Goal: Task Accomplishment & Management: Use online tool/utility

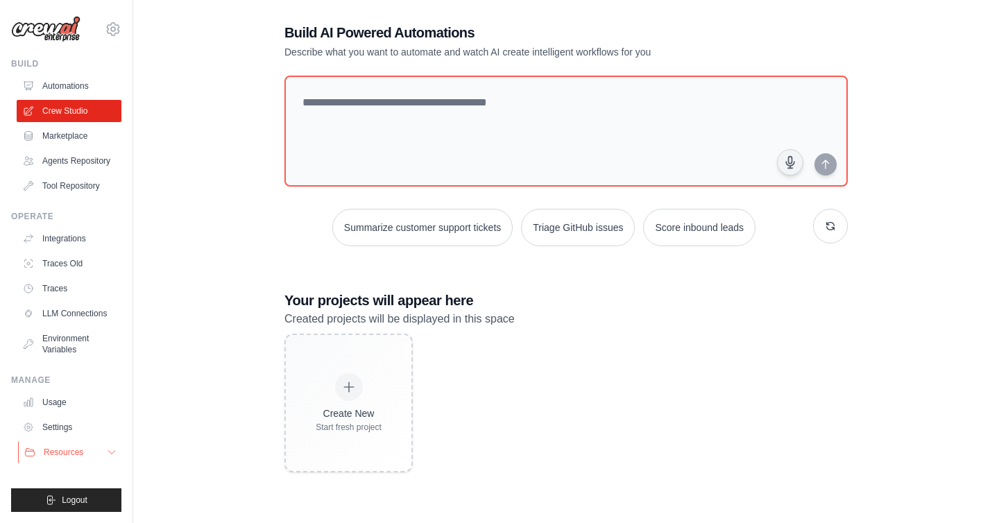
click at [104, 452] on button "Resources" at bounding box center [70, 452] width 105 height 22
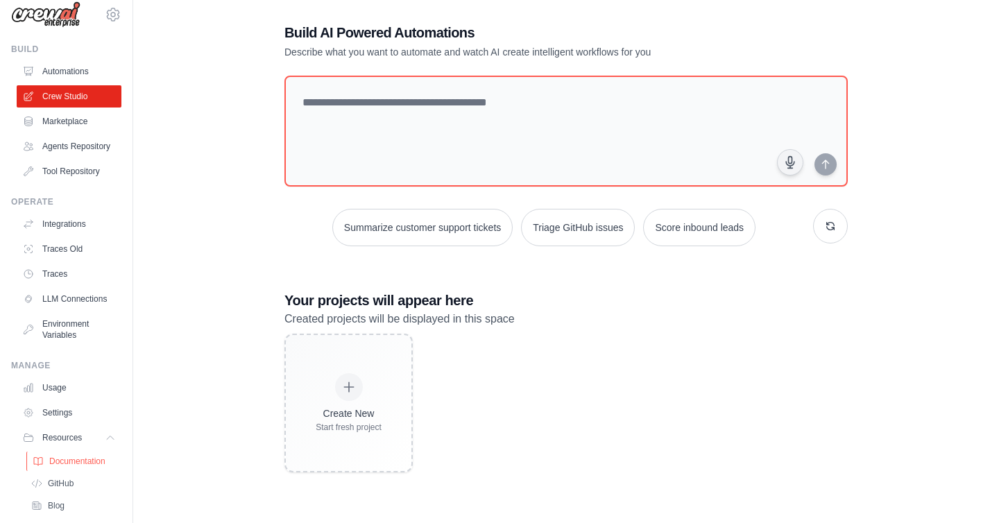
scroll to position [17, 0]
click at [96, 451] on link "Documentation" at bounding box center [74, 459] width 96 height 19
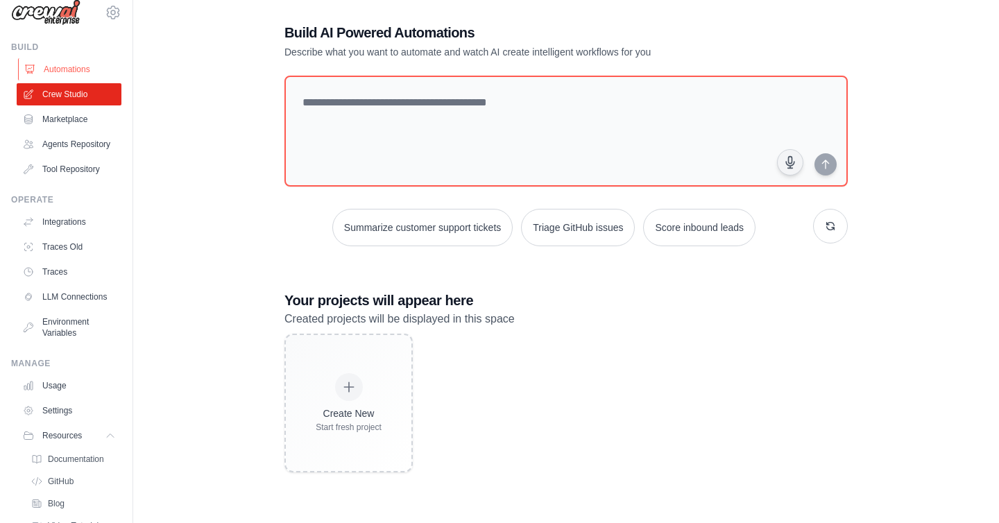
click at [42, 67] on link "Automations" at bounding box center [70, 69] width 105 height 22
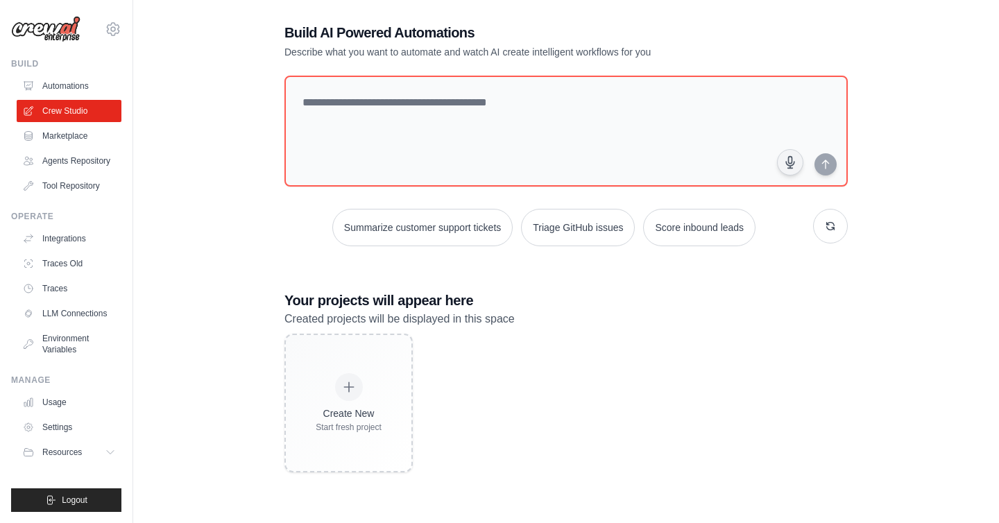
scroll to position [0, 0]
click at [53, 83] on link "Automations" at bounding box center [70, 86] width 105 height 22
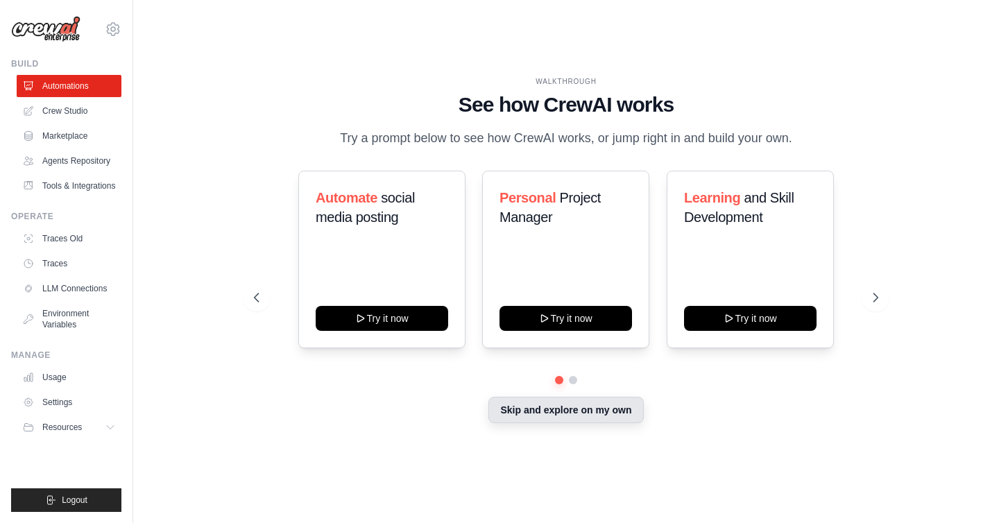
click at [532, 414] on button "Skip and explore on my own" at bounding box center [565, 410] width 155 height 26
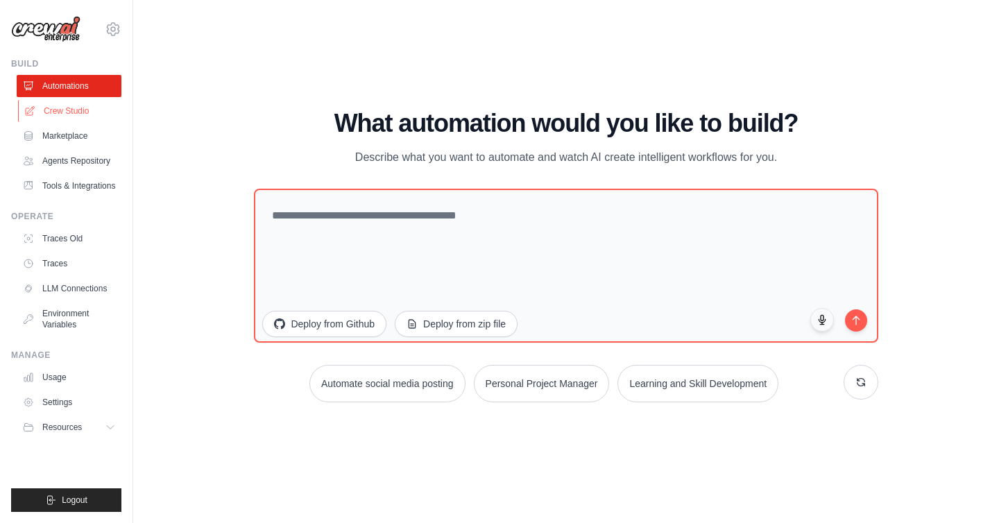
click at [63, 119] on link "Crew Studio" at bounding box center [70, 111] width 105 height 22
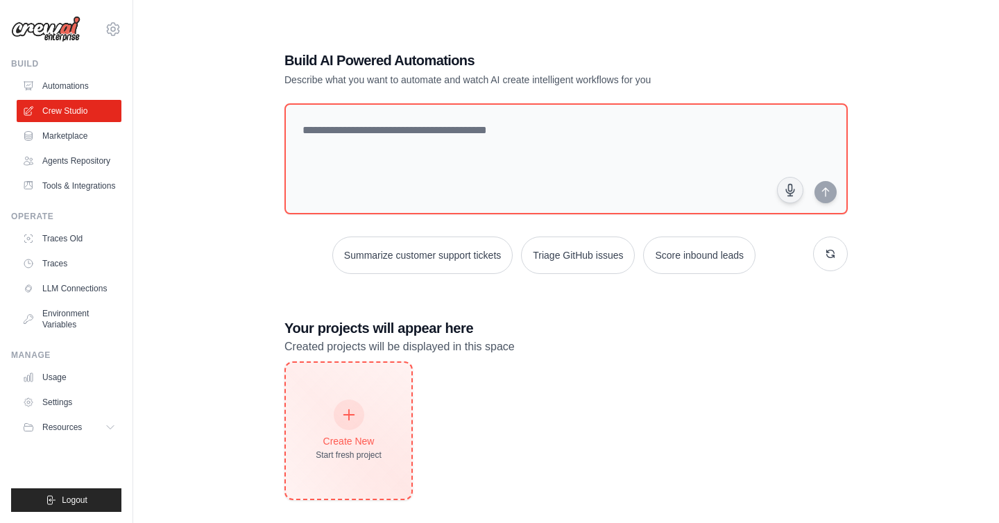
click at [381, 450] on div "Start fresh project" at bounding box center [349, 455] width 66 height 11
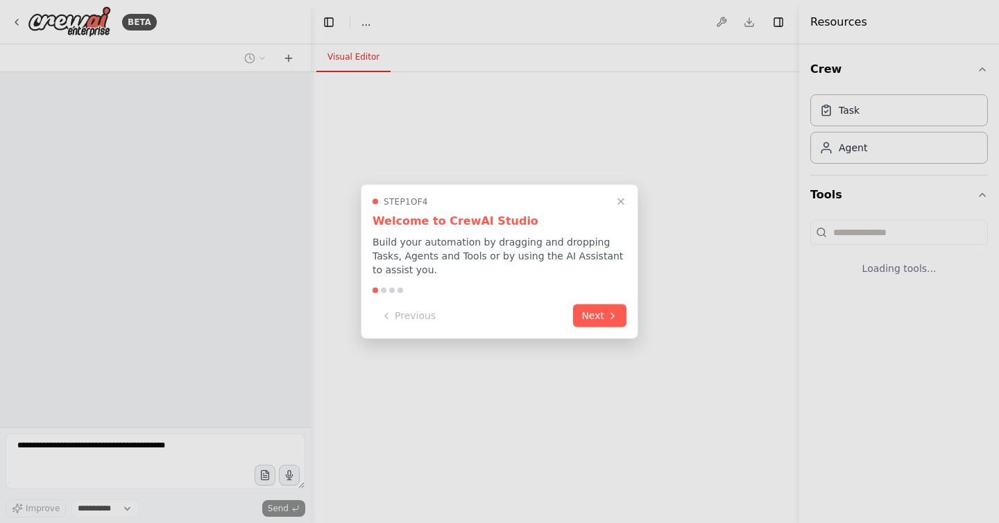
select select "****"
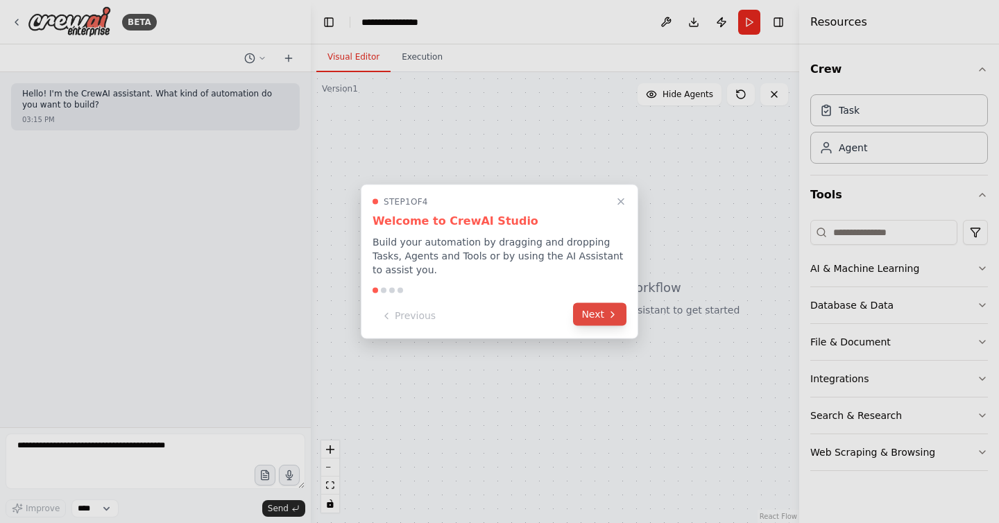
click at [608, 316] on icon at bounding box center [612, 314] width 11 height 11
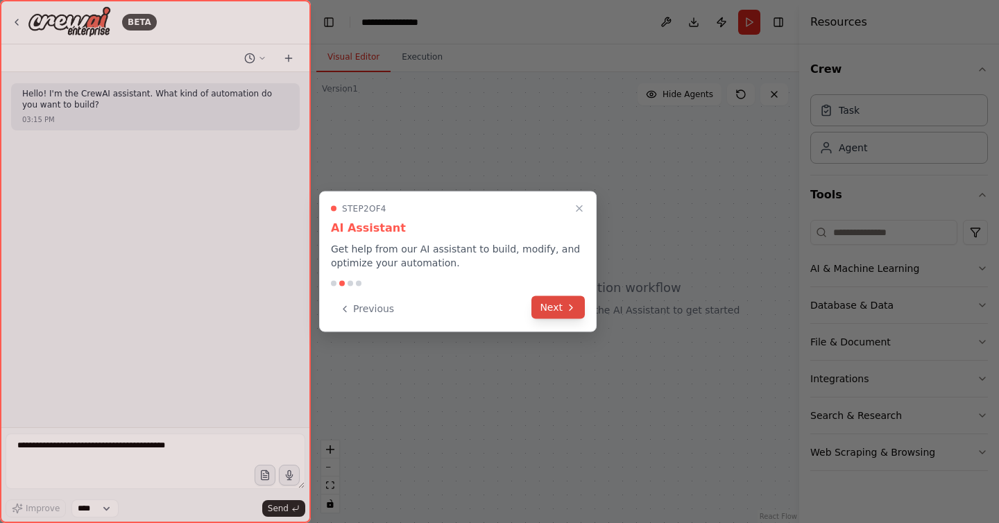
click at [564, 310] on button "Next" at bounding box center [557, 307] width 53 height 23
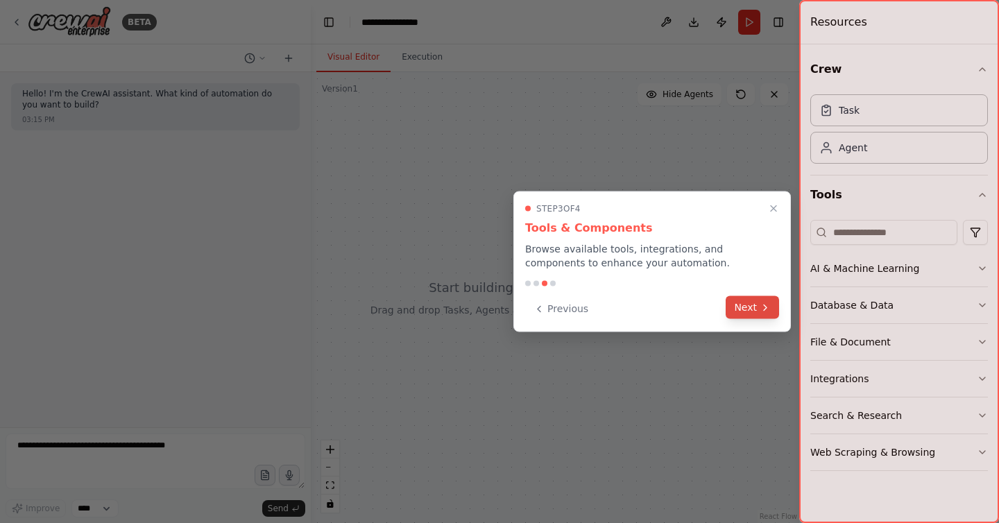
click at [750, 309] on button "Next" at bounding box center [752, 307] width 53 height 23
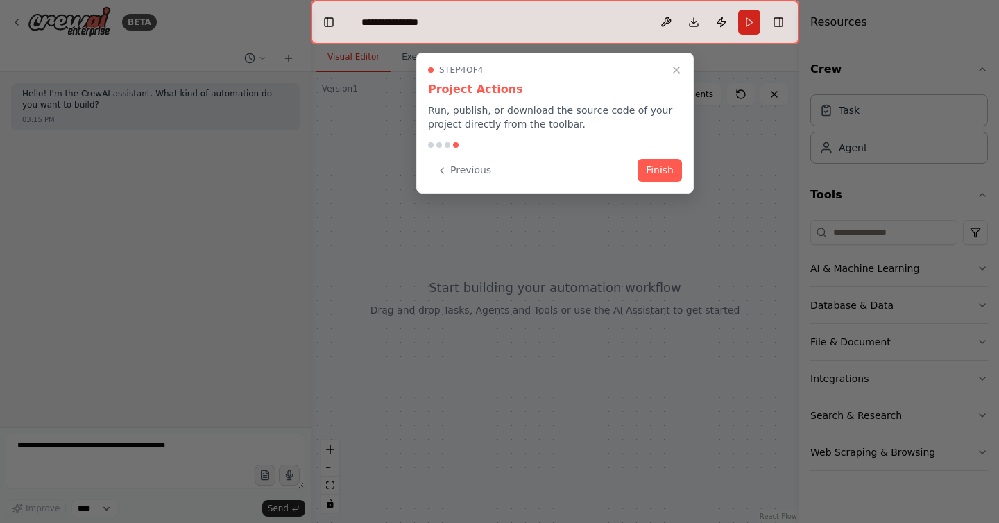
click at [653, 172] on button "Finish" at bounding box center [660, 170] width 44 height 23
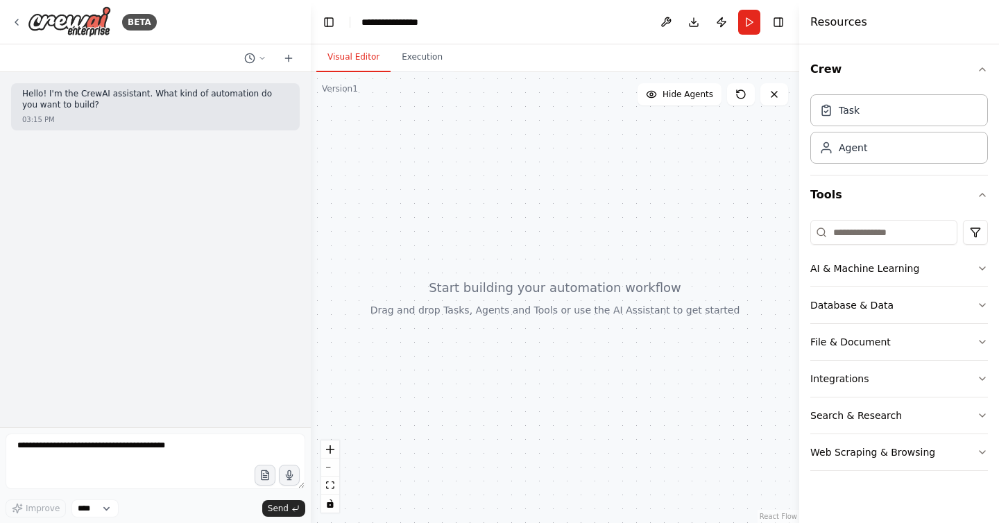
click at [496, 257] on div at bounding box center [555, 297] width 488 height 451
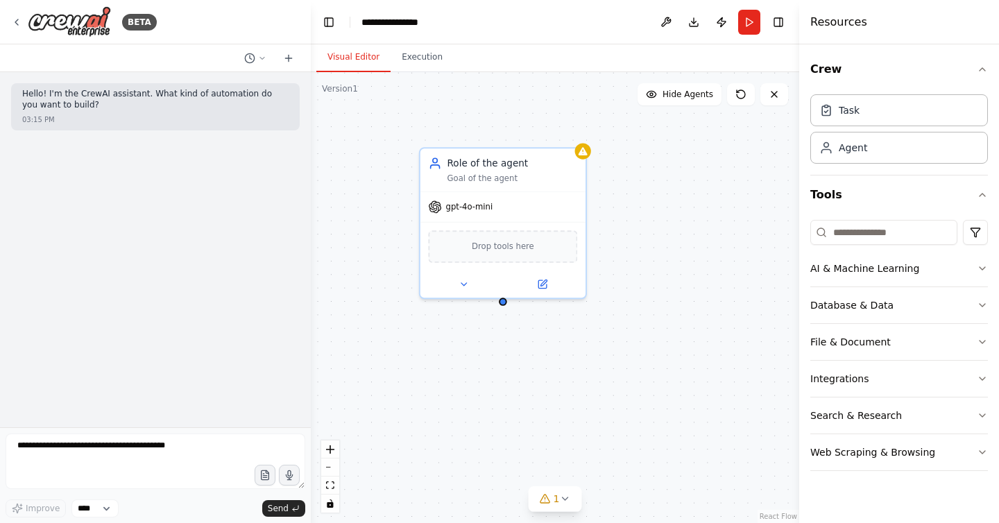
drag, startPoint x: 469, startPoint y: 299, endPoint x: 244, endPoint y: 298, distance: 224.8
click at [244, 298] on div "**********" at bounding box center [499, 261] width 999 height 523
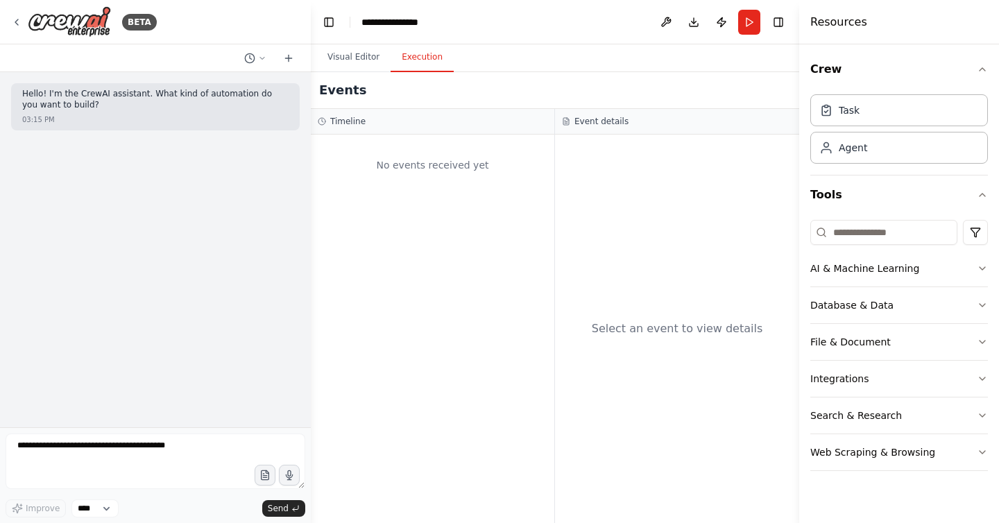
click at [414, 55] on button "Execution" at bounding box center [422, 57] width 63 height 29
click at [393, 162] on div "No events received yet" at bounding box center [433, 165] width 230 height 47
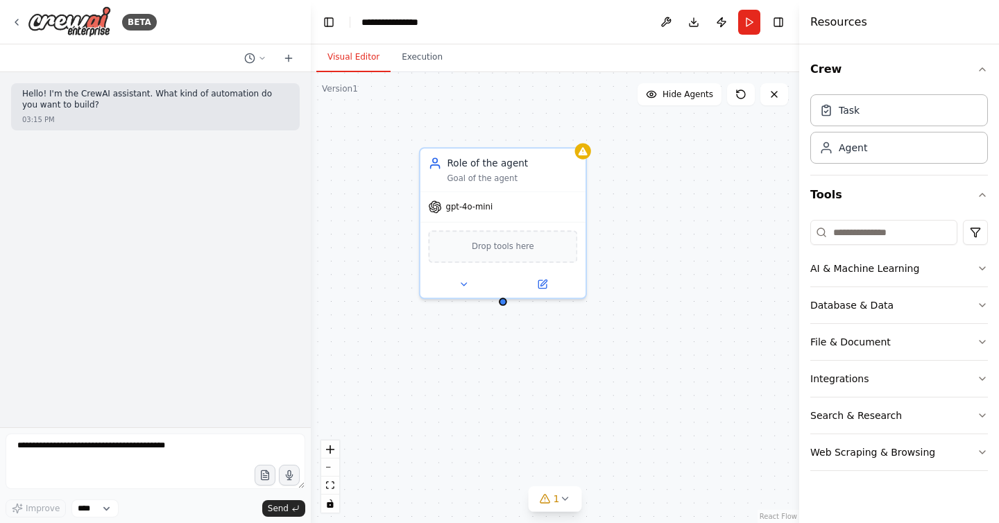
click at [358, 64] on button "Visual Editor" at bounding box center [353, 57] width 74 height 29
click at [461, 280] on icon at bounding box center [464, 281] width 10 height 10
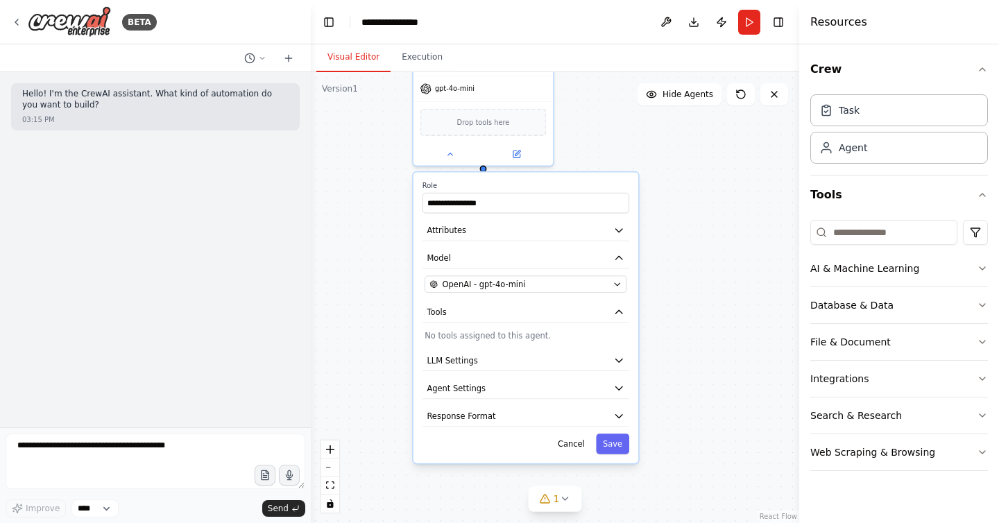
drag, startPoint x: 595, startPoint y: 262, endPoint x: 570, endPoint y: 128, distance: 136.2
click at [570, 128] on div "**********" at bounding box center [555, 297] width 488 height 451
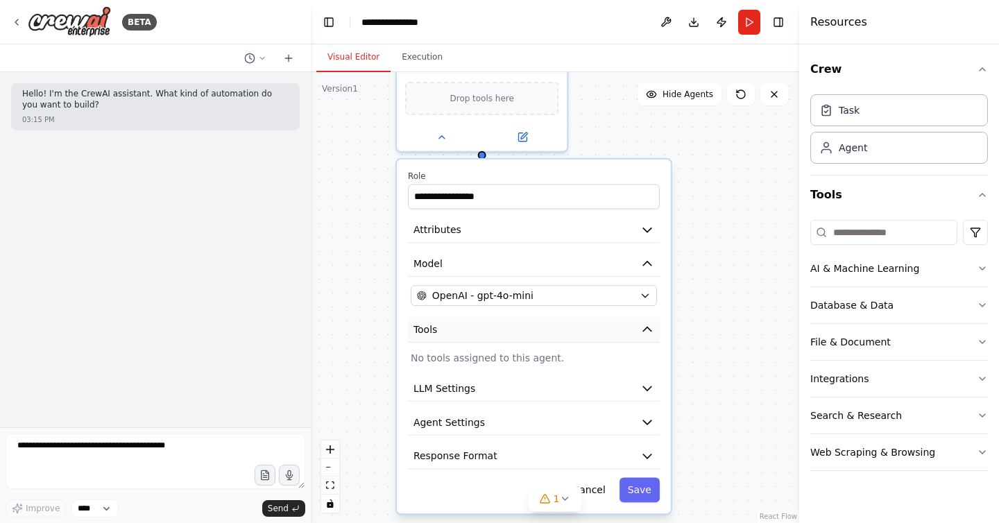
click at [570, 336] on button "Tools" at bounding box center [534, 330] width 252 height 26
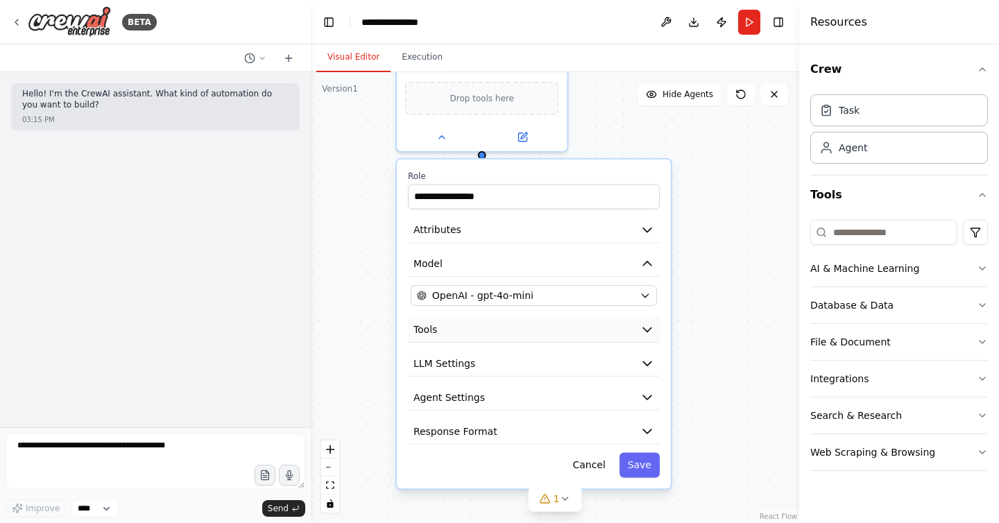
click at [570, 336] on button "Tools" at bounding box center [534, 330] width 252 height 26
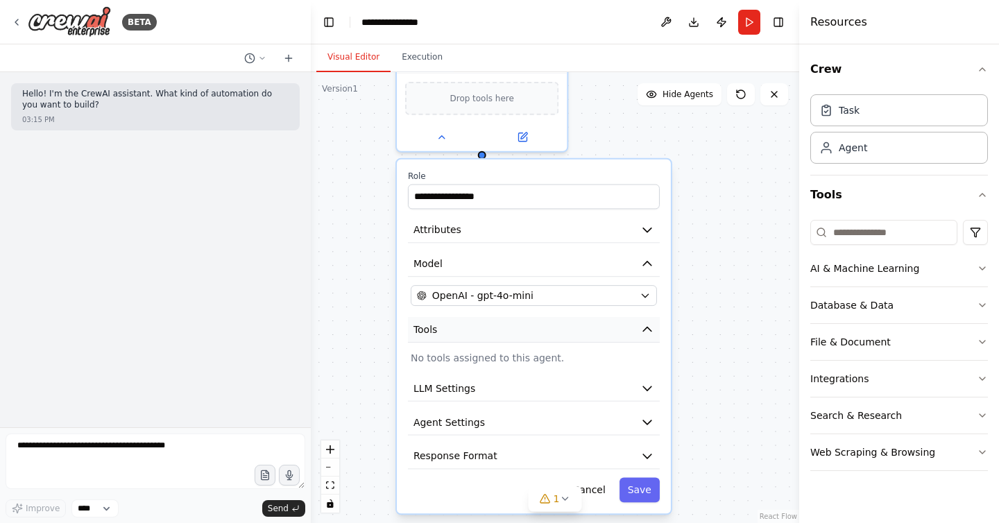
click at [570, 336] on button "Tools" at bounding box center [534, 330] width 252 height 26
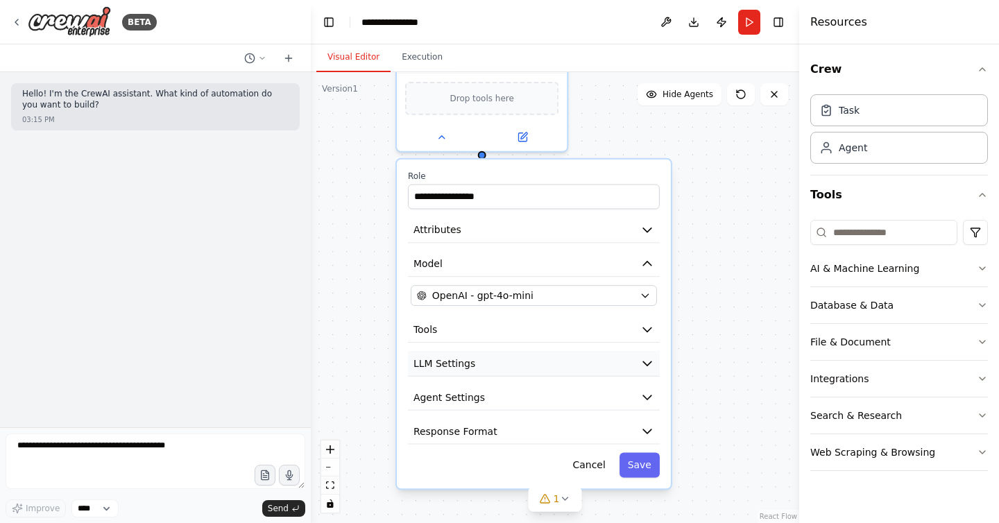
click at [576, 362] on button "LLM Settings" at bounding box center [534, 364] width 252 height 26
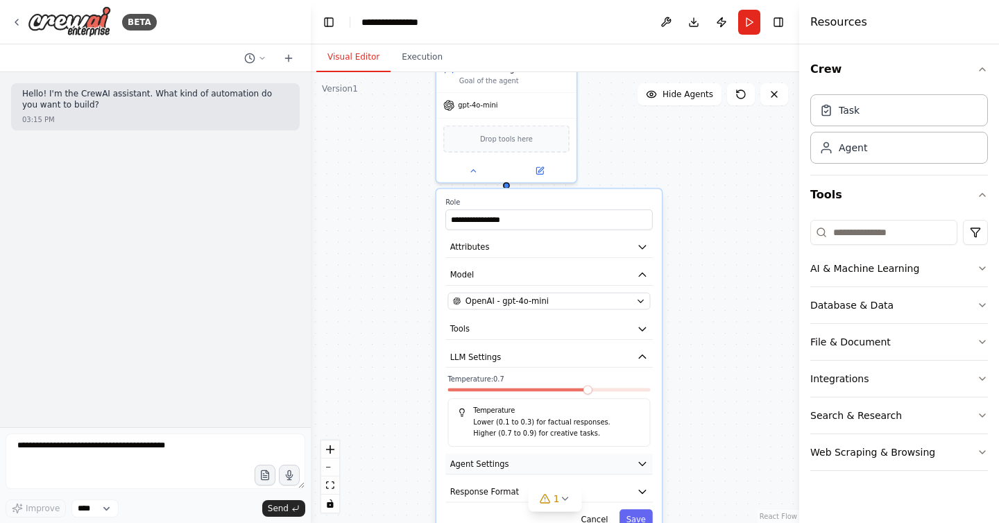
click at [638, 458] on icon "button" at bounding box center [642, 463] width 11 height 11
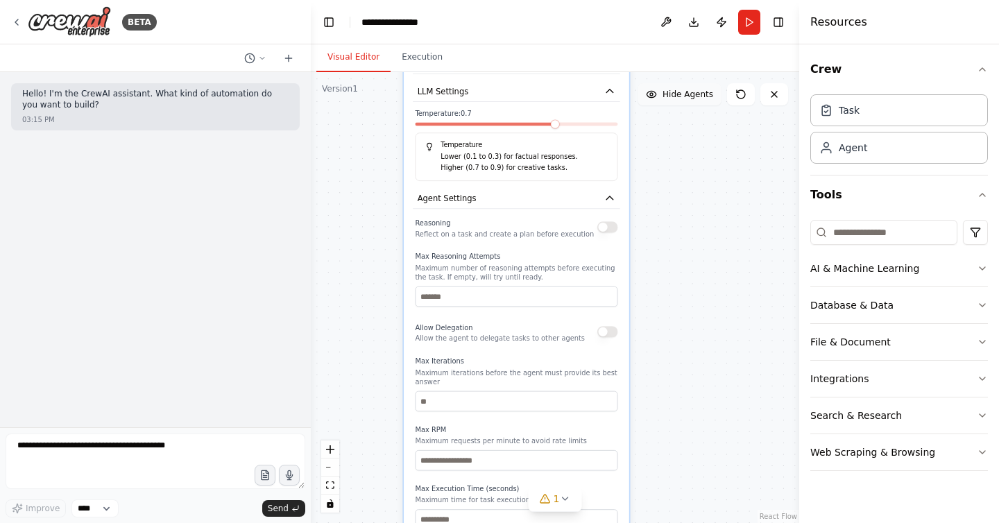
drag, startPoint x: 712, startPoint y: 357, endPoint x: 680, endPoint y: 105, distance: 254.6
click at [680, 93] on div "**********" at bounding box center [555, 297] width 488 height 451
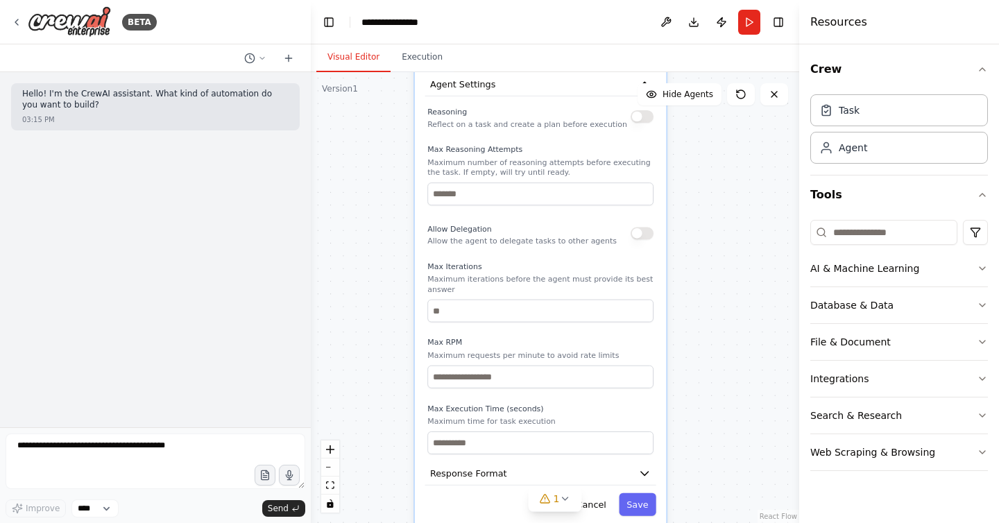
drag, startPoint x: 463, startPoint y: 352, endPoint x: 490, endPoint y: 248, distance: 107.5
click at [490, 248] on div "Reasoning Reflect on a task and create a plan before execution Max Reasoning At…" at bounding box center [540, 279] width 226 height 350
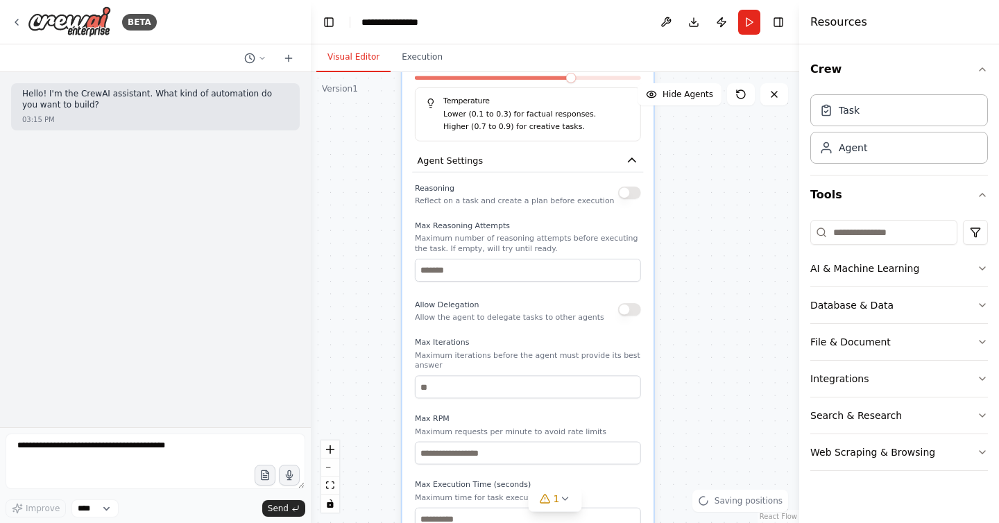
drag, startPoint x: 494, startPoint y: 255, endPoint x: 479, endPoint y: 329, distance: 75.6
click at [479, 328] on div "Reasoning Reflect on a task and create a plan before execution Max Reasoning At…" at bounding box center [528, 355] width 226 height 350
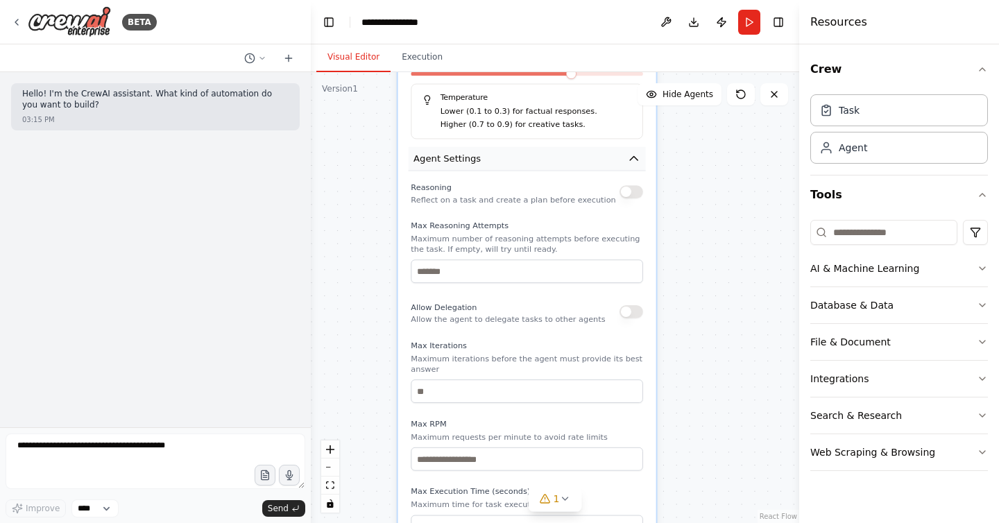
click at [624, 166] on button "Agent Settings" at bounding box center [527, 159] width 237 height 24
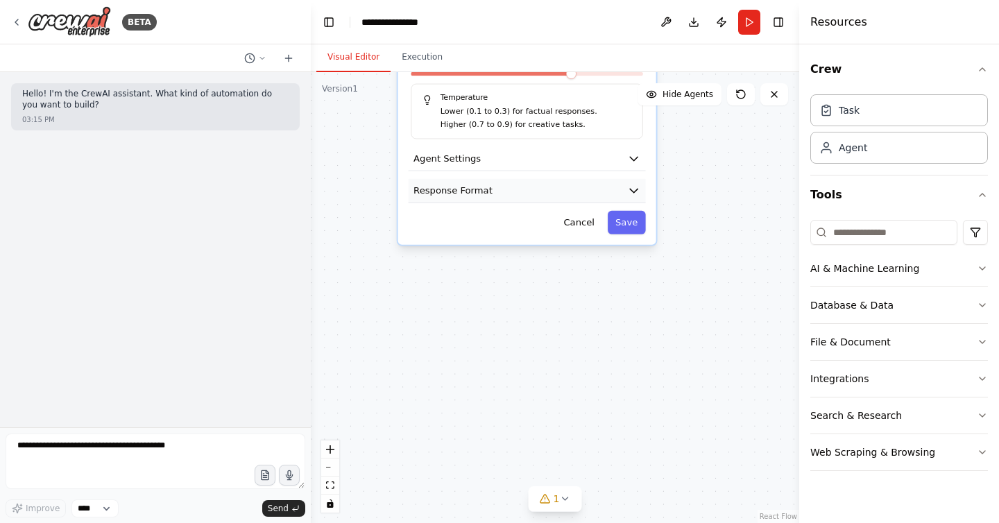
click at [628, 185] on icon "button" at bounding box center [633, 190] width 13 height 13
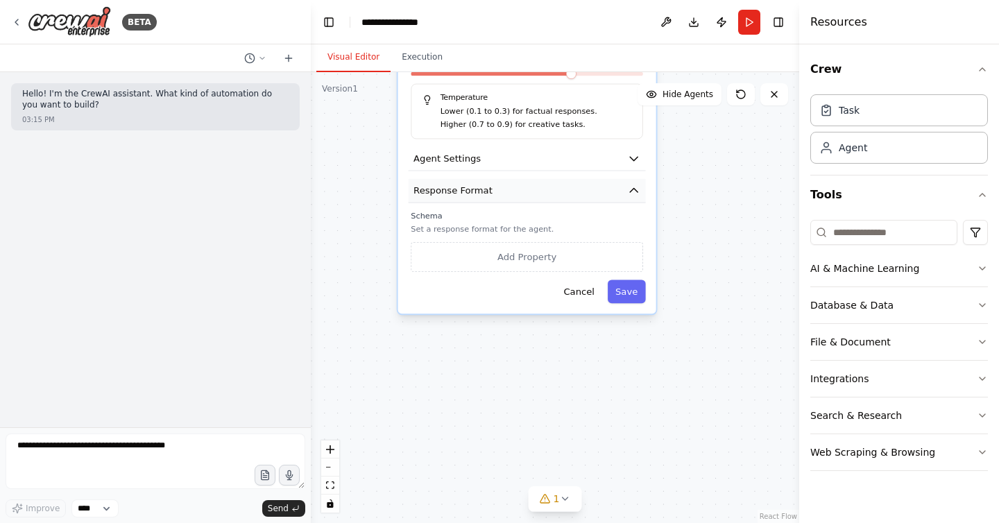
click at [628, 185] on icon "button" at bounding box center [633, 190] width 13 height 13
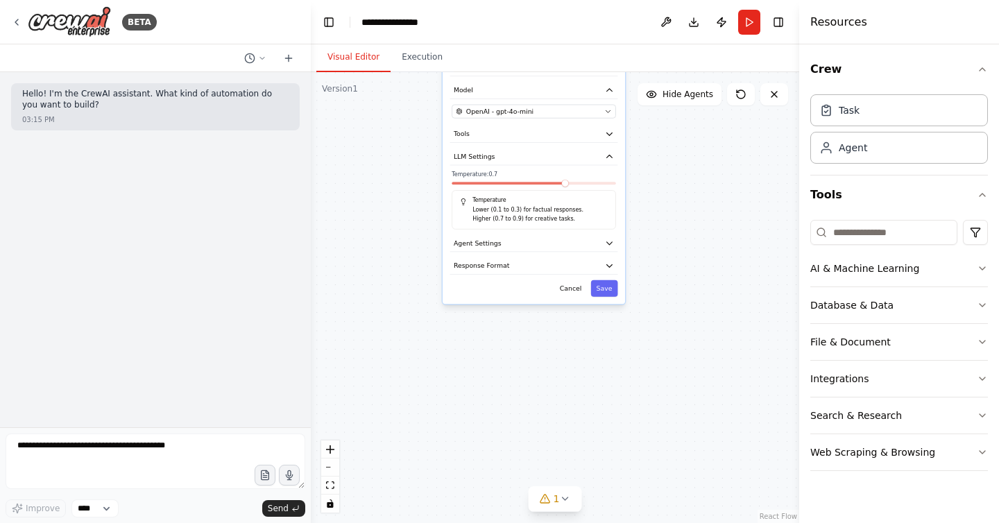
drag, startPoint x: 568, startPoint y: 147, endPoint x: 562, endPoint y: 245, distance: 98.0
click at [562, 223] on p "Higher (0.7 to 0.9) for creative tasks." at bounding box center [539, 218] width 135 height 9
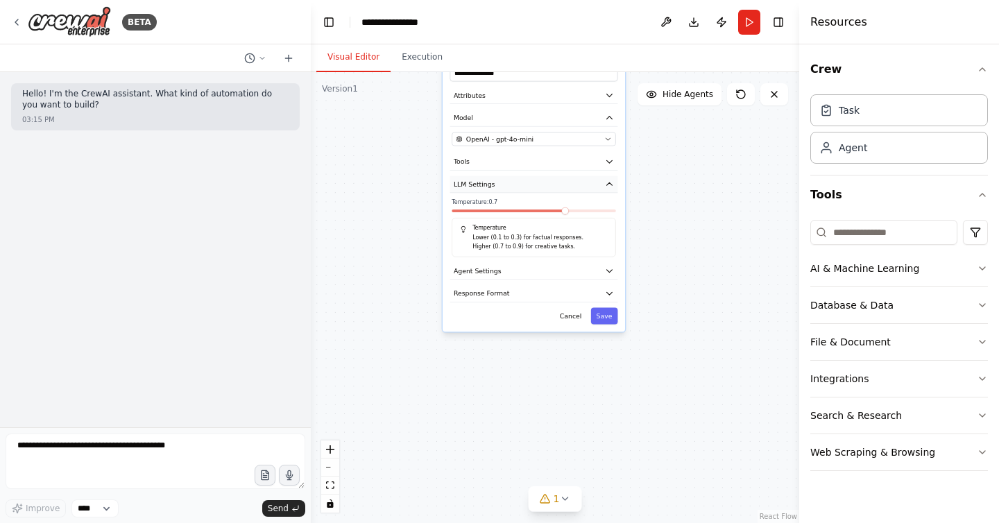
click at [607, 183] on icon "button" at bounding box center [609, 184] width 9 height 9
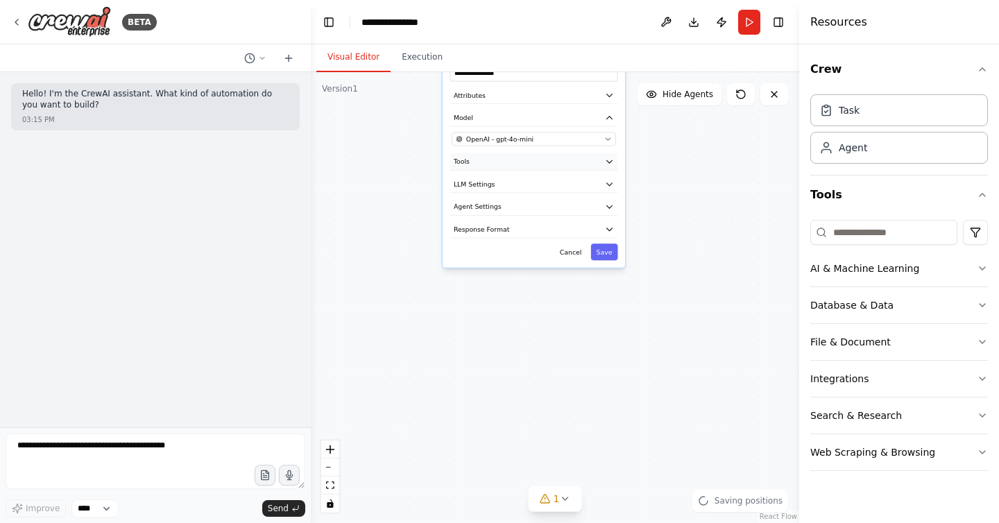
click at [610, 164] on icon "button" at bounding box center [609, 161] width 9 height 9
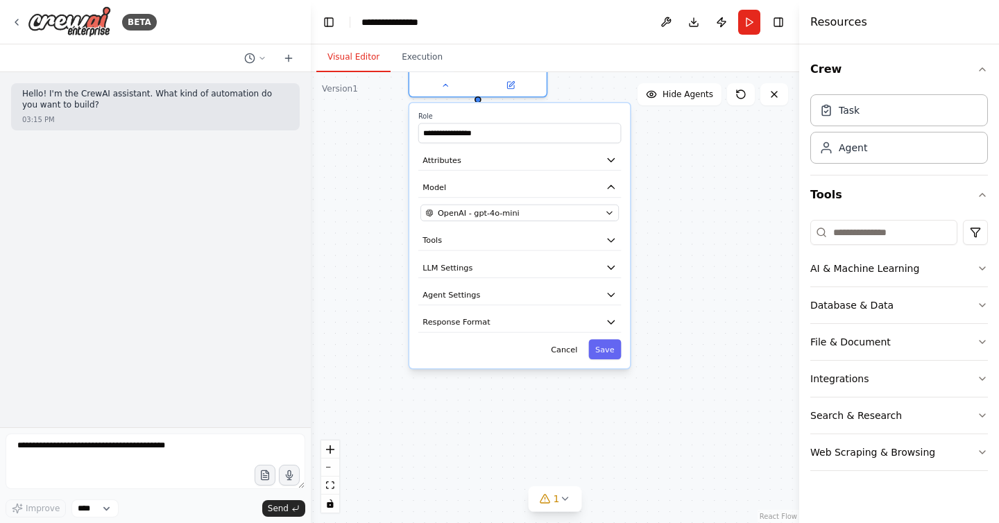
drag, startPoint x: 549, startPoint y: 161, endPoint x: 550, endPoint y: 227, distance: 65.9
click at [541, 241] on button "Tools" at bounding box center [519, 240] width 203 height 21
click at [608, 158] on icon "button" at bounding box center [611, 159] width 6 height 3
click at [606, 160] on icon "button" at bounding box center [611, 159] width 11 height 11
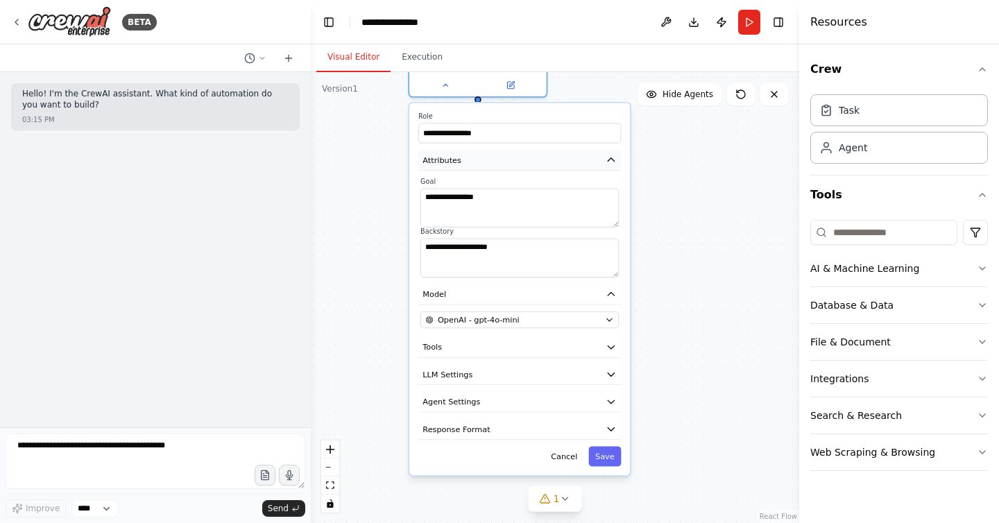
click at [610, 162] on icon "button" at bounding box center [611, 159] width 11 height 11
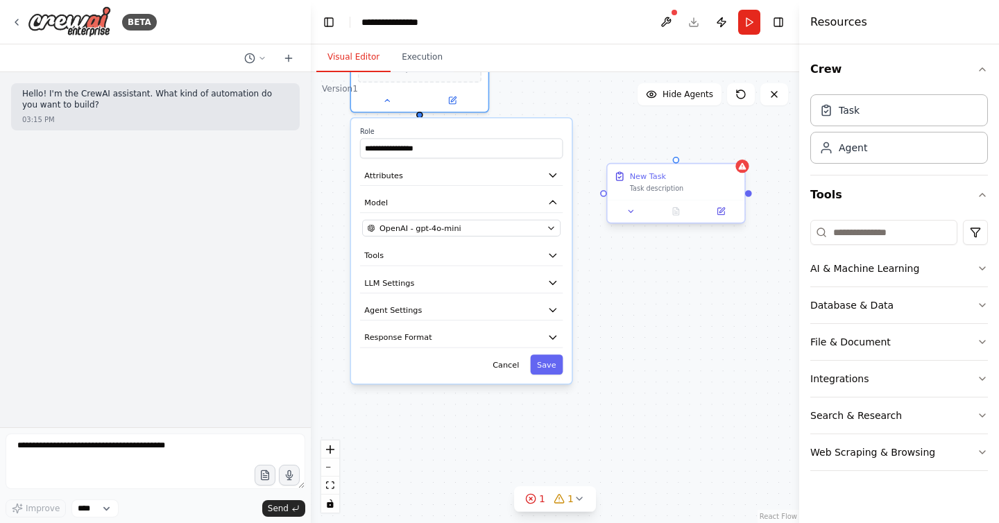
drag, startPoint x: 659, startPoint y: 182, endPoint x: 602, endPoint y: 194, distance: 58.1
click at [601, 197] on div "**********" at bounding box center [555, 297] width 488 height 451
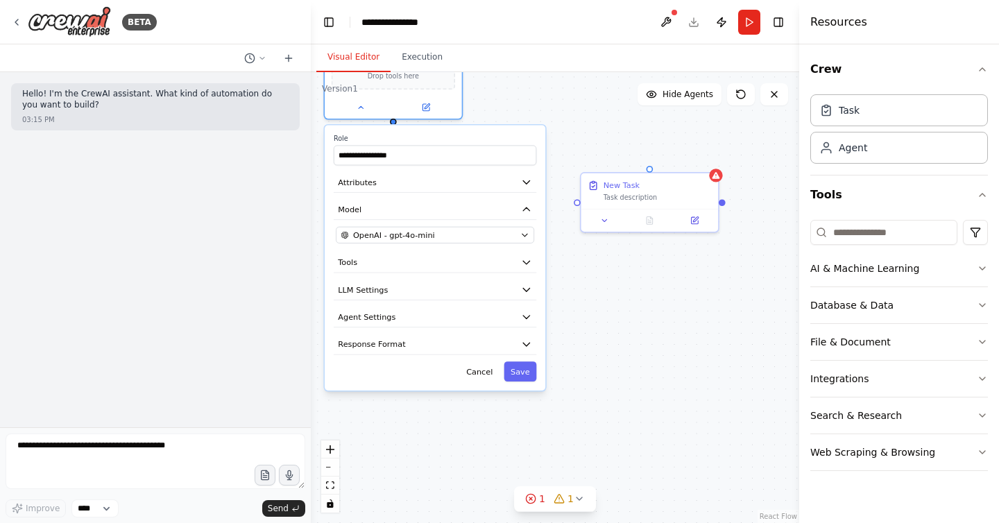
drag, startPoint x: 600, startPoint y: 187, endPoint x: 646, endPoint y: 241, distance: 70.9
click at [646, 241] on div "**********" at bounding box center [555, 297] width 488 height 451
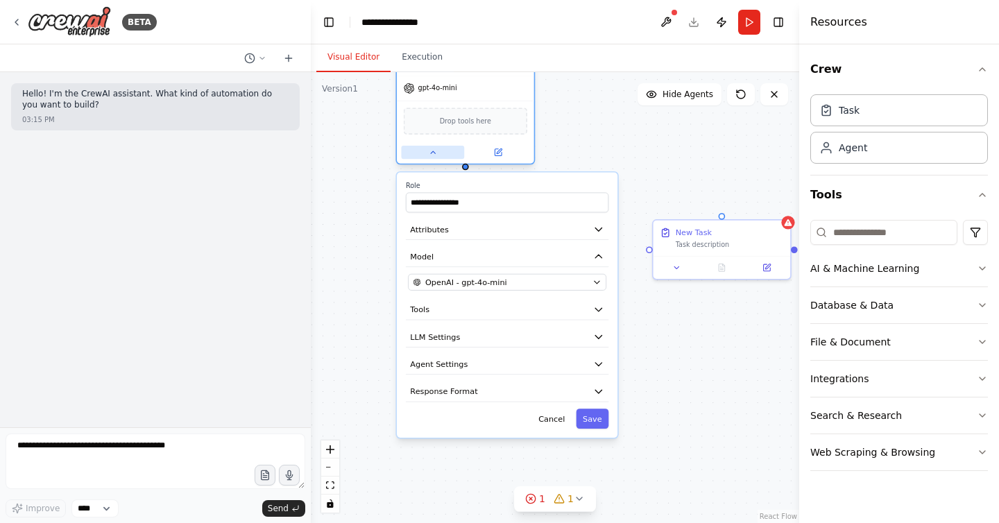
click at [426, 151] on button at bounding box center [432, 152] width 63 height 13
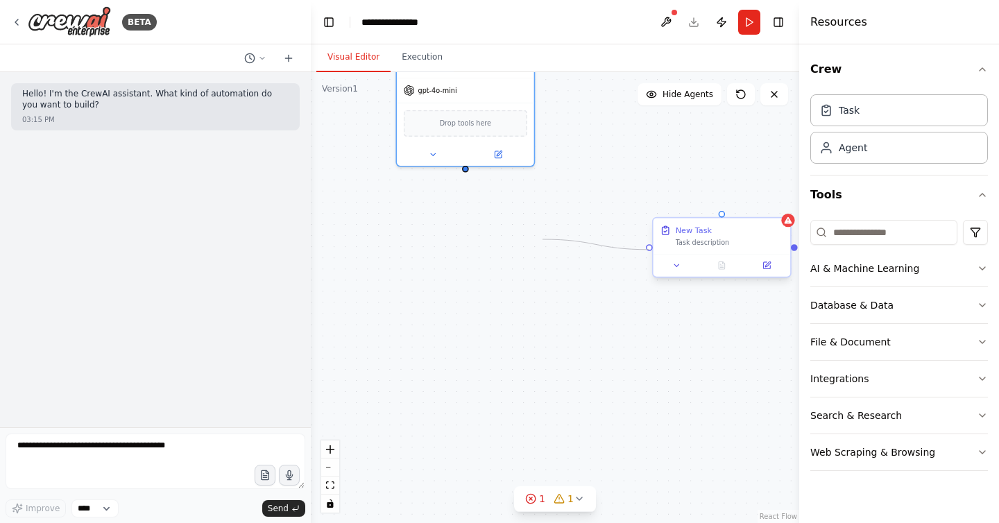
drag, startPoint x: 648, startPoint y: 246, endPoint x: 694, endPoint y: 220, distance: 52.5
click at [531, 229] on div "Role of the agent Goal of the agent gpt-4o-mini Drop tools here New Task Task d…" at bounding box center [555, 297] width 488 height 451
drag, startPoint x: 719, startPoint y: 213, endPoint x: 731, endPoint y: 232, distance: 22.1
click at [697, 185] on div "Role of the agent Goal of the agent gpt-4o-mini Drop tools here New Task Task d…" at bounding box center [555, 297] width 488 height 451
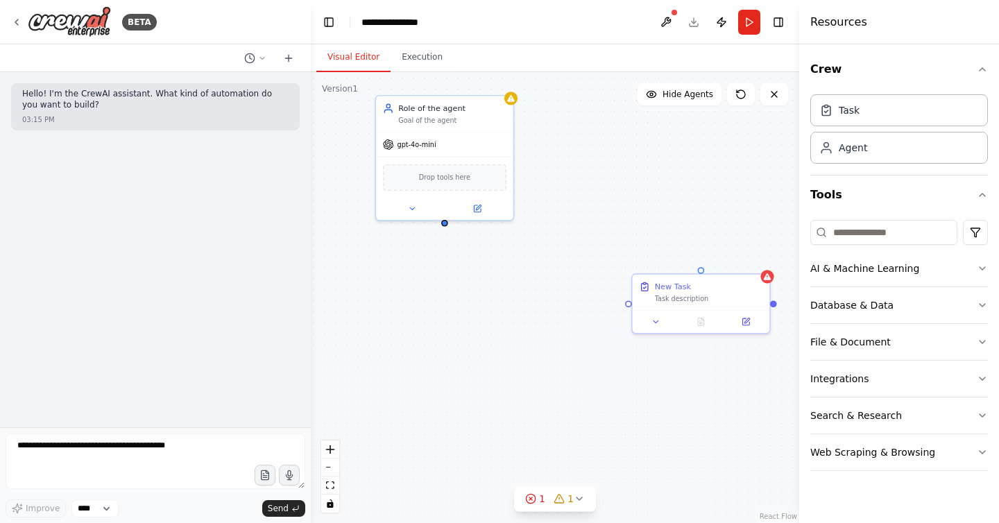
drag, startPoint x: 714, startPoint y: 214, endPoint x: 681, endPoint y: 268, distance: 63.8
click at [682, 268] on div "Role of the agent Goal of the agent gpt-4o-mini Drop tools here New Task Task d…" at bounding box center [555, 297] width 488 height 451
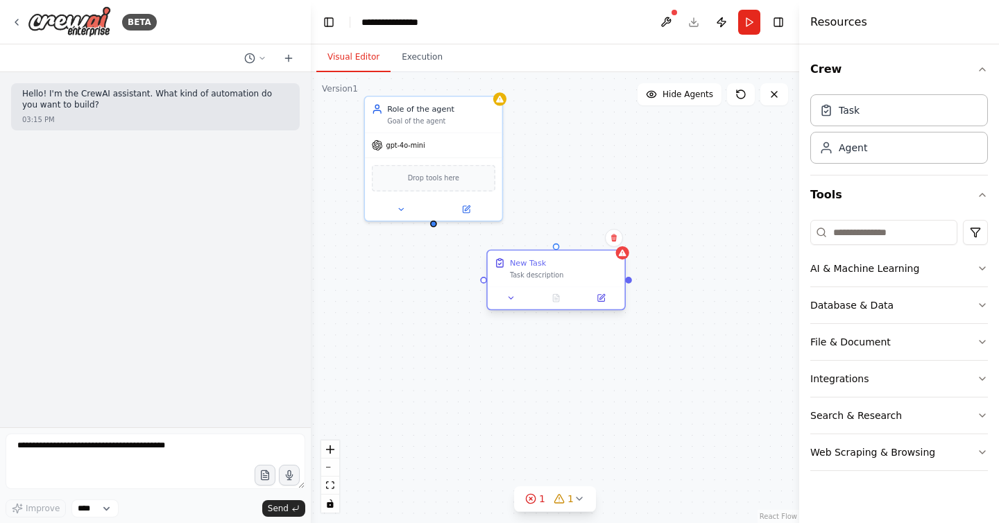
drag, startPoint x: 691, startPoint y: 287, endPoint x: 548, endPoint y: 260, distance: 145.4
click at [543, 259] on div "New Task Task description" at bounding box center [564, 268] width 108 height 22
drag, startPoint x: 614, startPoint y: 273, endPoint x: 637, endPoint y: 272, distance: 22.9
click at [637, 272] on div "New Task Task description" at bounding box center [578, 258] width 137 height 35
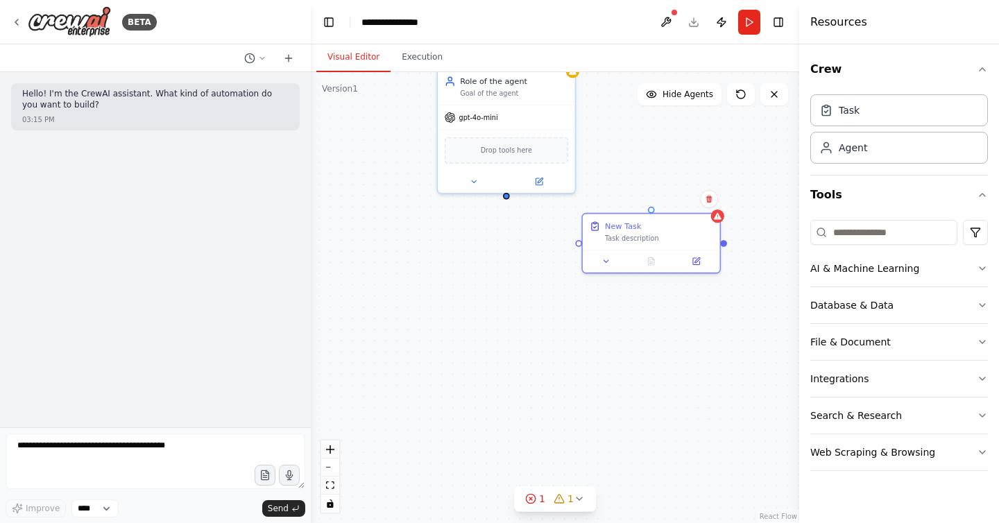
drag, startPoint x: 654, startPoint y: 271, endPoint x: 727, endPoint y: 243, distance: 77.9
click at [727, 243] on div "Role of the agent Goal of the agent gpt-4o-mini Drop tools here New Task Task d…" at bounding box center [555, 297] width 488 height 451
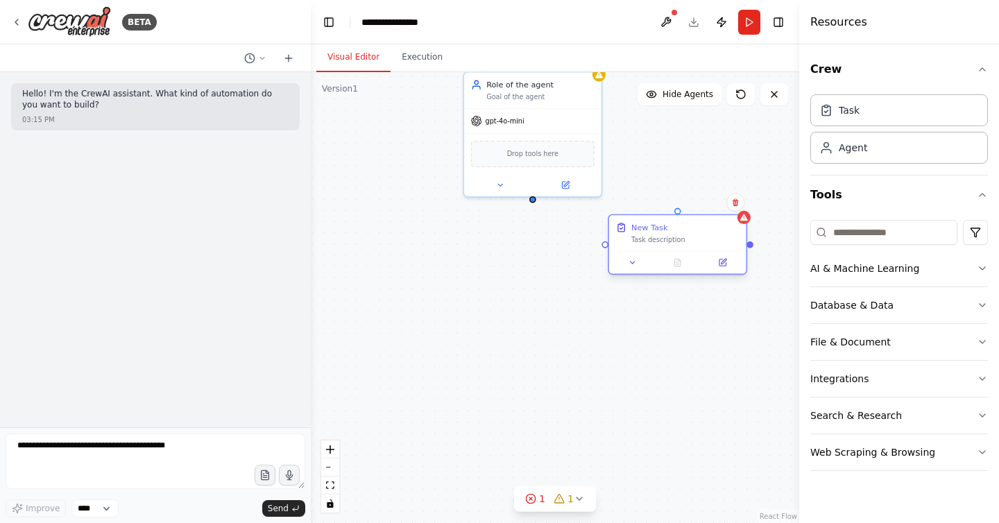
drag, startPoint x: 732, startPoint y: 243, endPoint x: 692, endPoint y: 246, distance: 40.3
click at [755, 246] on div "Role of the agent Goal of the agent gpt-4o-mini Drop tools here New Task Task d…" at bounding box center [555, 297] width 488 height 451
drag, startPoint x: 604, startPoint y: 248, endPoint x: 530, endPoint y: 197, distance: 89.3
drag, startPoint x: 529, startPoint y: 200, endPoint x: 677, endPoint y: 214, distance: 148.5
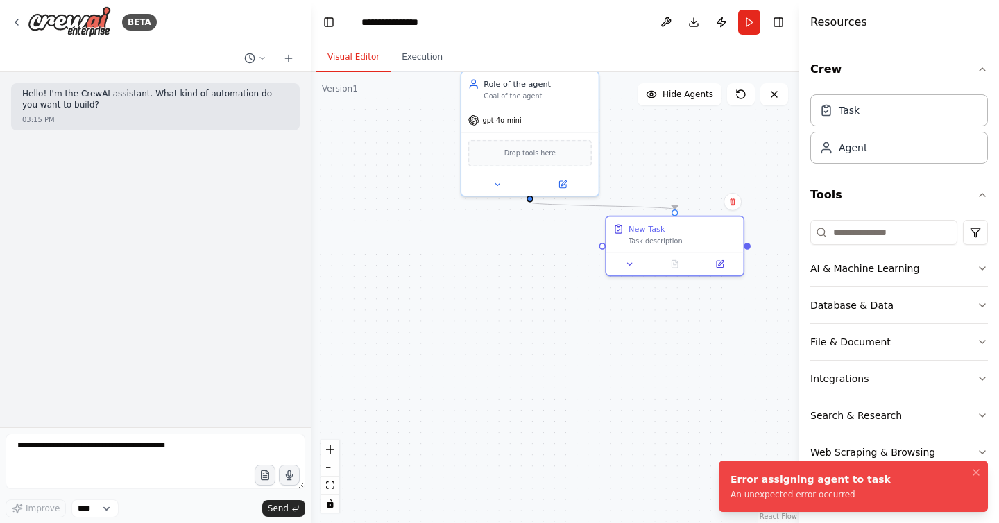
click at [684, 314] on div ".deletable-edge-delete-btn { width: 20px; height: 20px; border: 0px solid #ffff…" at bounding box center [555, 297] width 488 height 451
drag, startPoint x: 664, startPoint y: 208, endPoint x: 589, endPoint y: 205, distance: 75.0
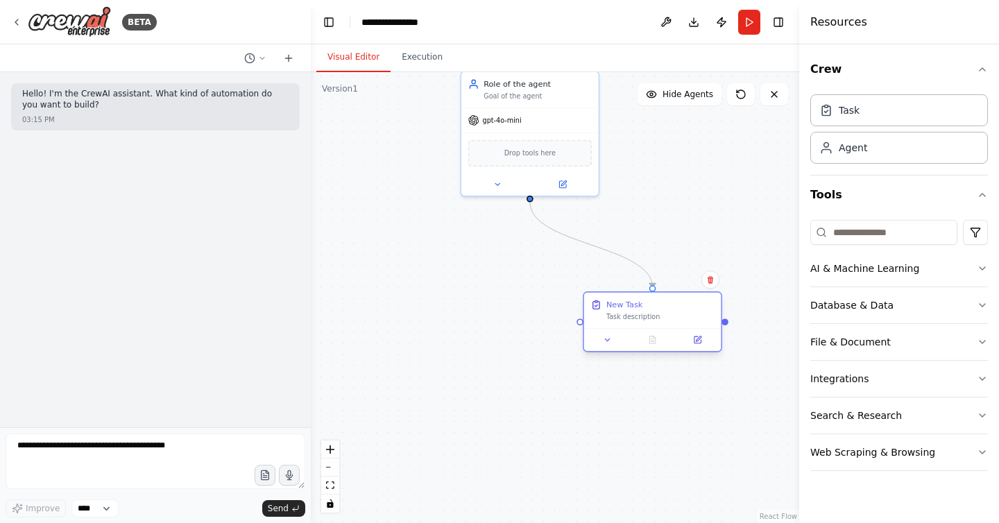
drag, startPoint x: 676, startPoint y: 225, endPoint x: 647, endPoint y: 296, distance: 76.8
click at [649, 299] on div "New Task" at bounding box center [660, 304] width 108 height 11
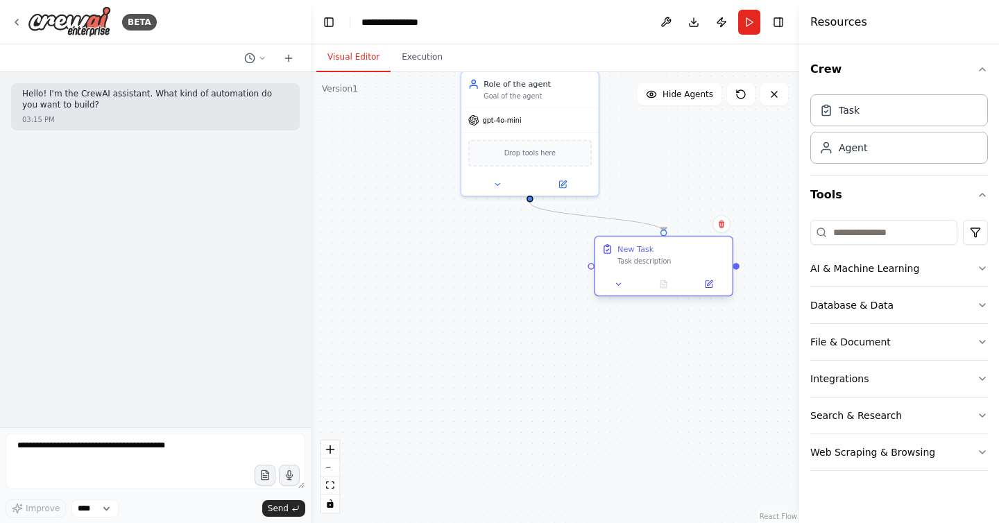
drag, startPoint x: 667, startPoint y: 312, endPoint x: 680, endPoint y: 258, distance: 55.7
click at [680, 258] on div "New Task Task description" at bounding box center [671, 254] width 108 height 22
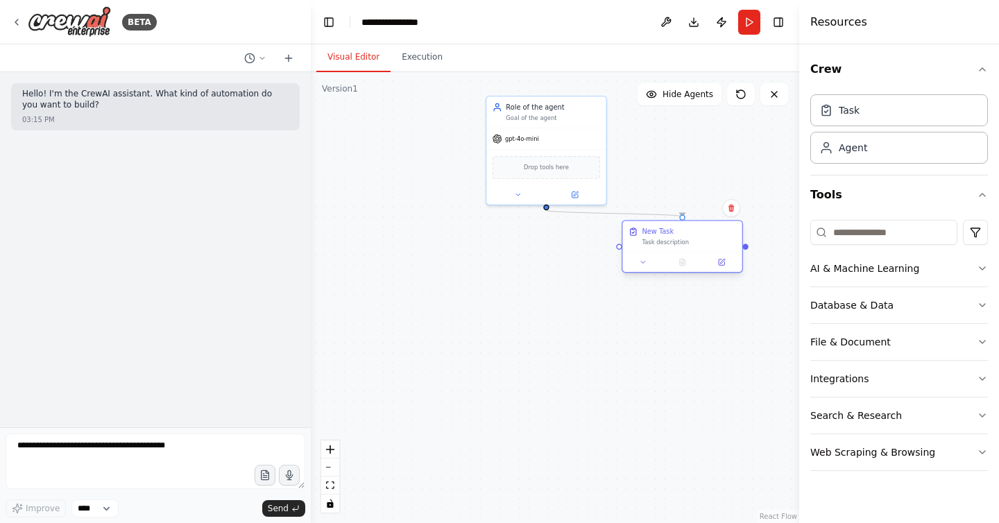
drag, startPoint x: 671, startPoint y: 250, endPoint x: 695, endPoint y: 225, distance: 33.8
click at [695, 225] on div "New Task Task description" at bounding box center [681, 236] width 119 height 31
click at [927, 276] on button "AI & Machine Learning" at bounding box center [899, 268] width 178 height 36
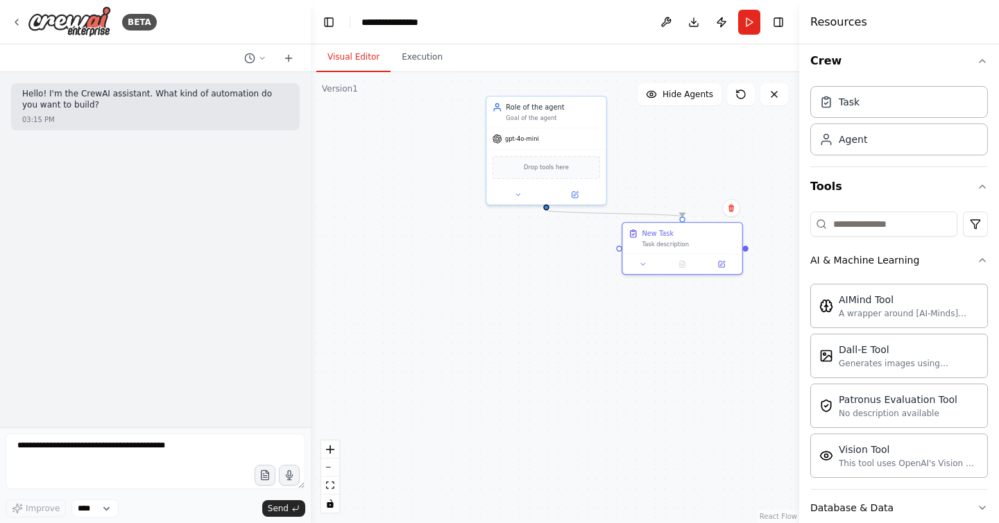
scroll to position [11, 0]
click at [982, 190] on button "Tools" at bounding box center [899, 183] width 178 height 39
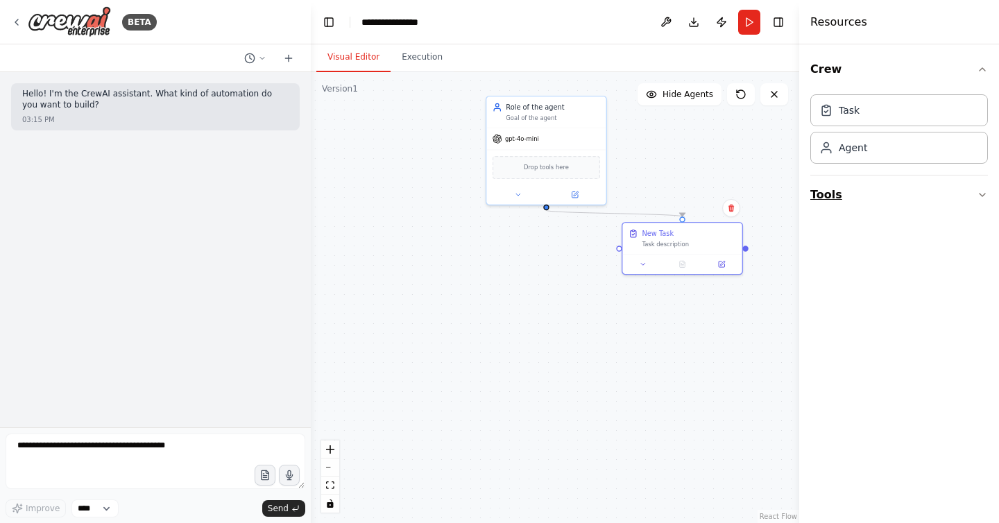
click at [983, 194] on icon "button" at bounding box center [982, 194] width 11 height 11
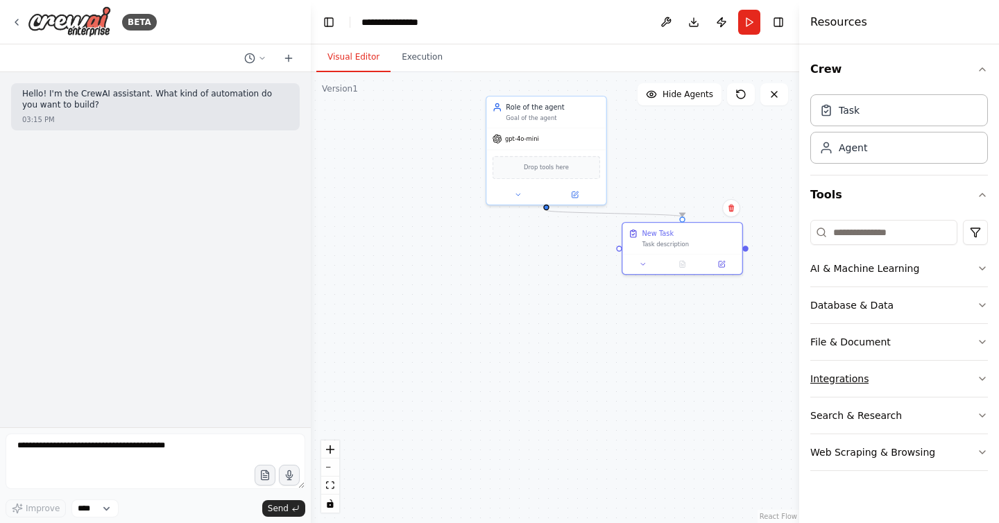
click at [917, 377] on button "Integrations" at bounding box center [899, 379] width 178 height 36
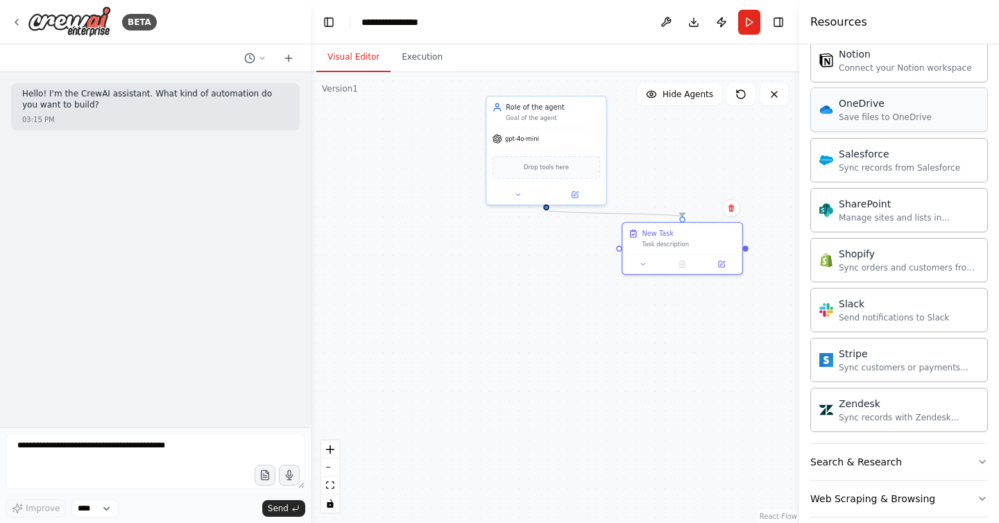
scroll to position [1080, 0]
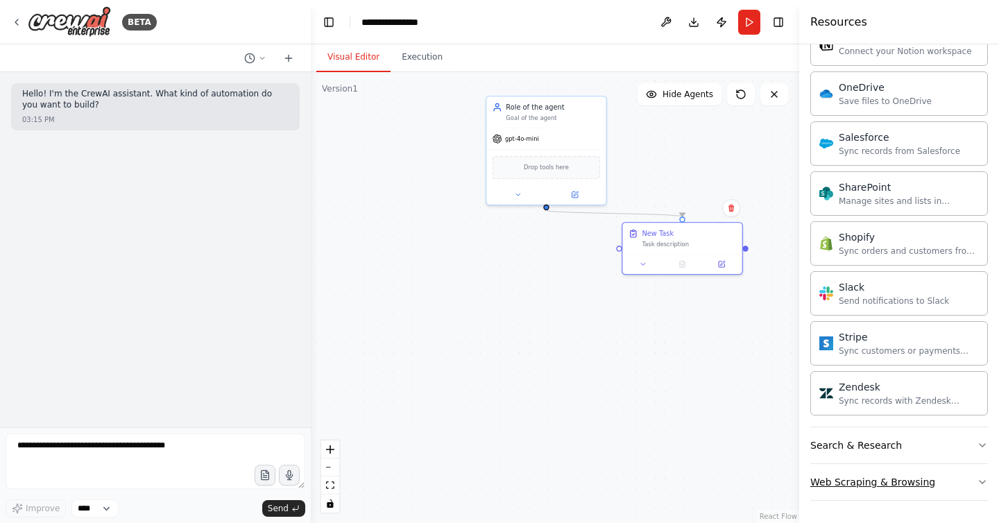
click at [909, 480] on div "Web Scraping & Browsing" at bounding box center [872, 482] width 125 height 14
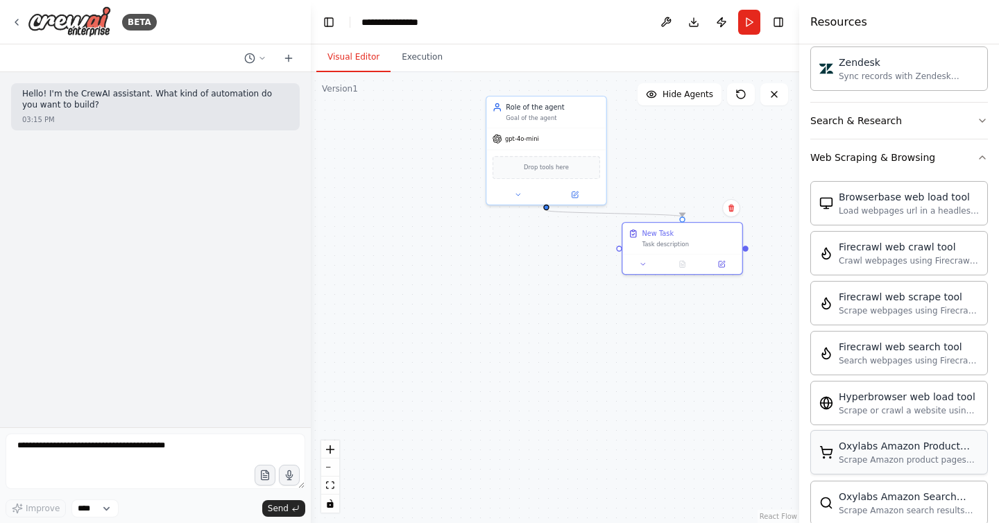
scroll to position [1409, 0]
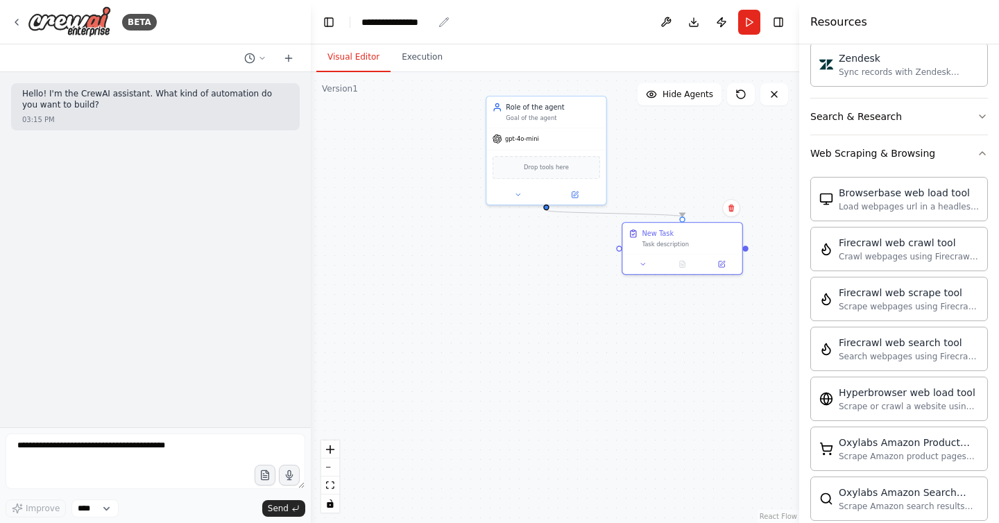
click at [417, 25] on div "**********" at bounding box center [396, 22] width 71 height 14
click at [417, 25] on div "**********" at bounding box center [413, 22] width 104 height 14
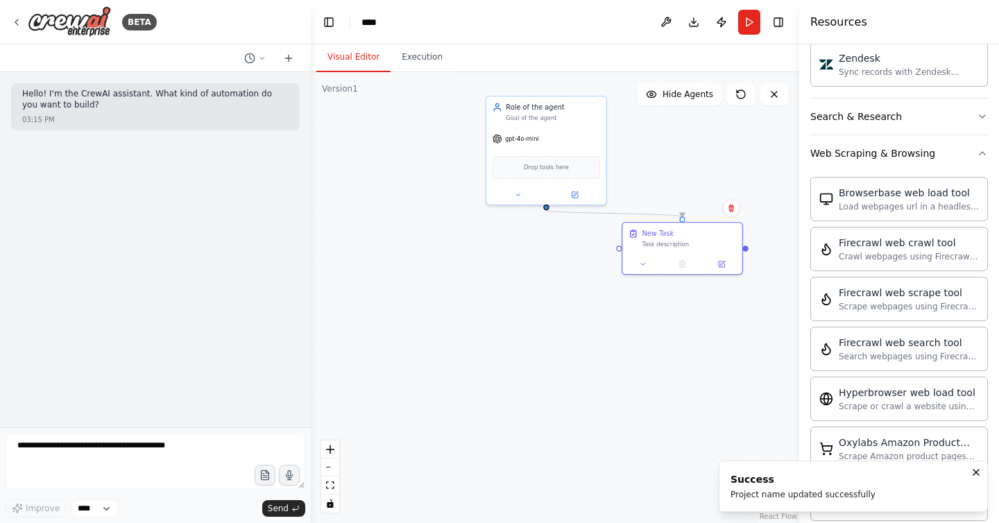
click at [320, 21] on button "Toggle Left Sidebar" at bounding box center [328, 21] width 19 height 19
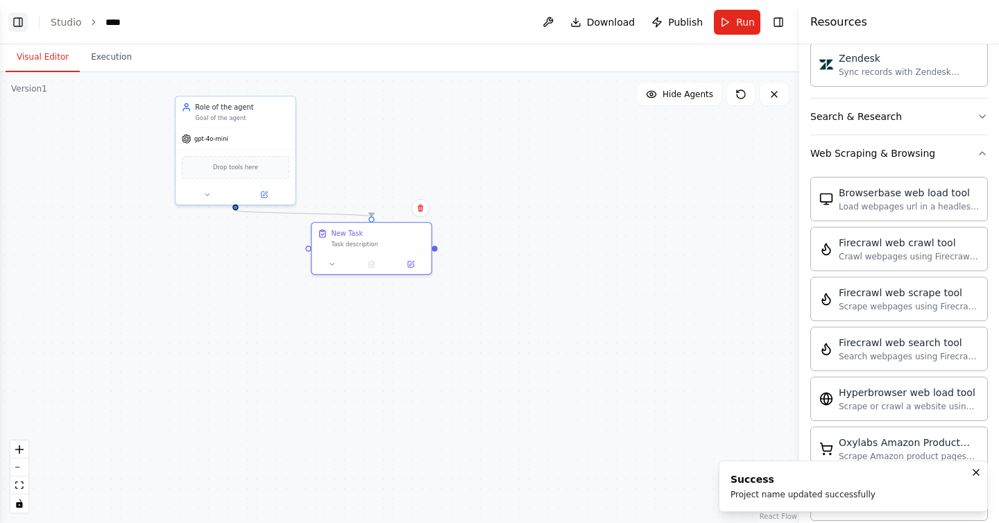
click at [12, 22] on button "Toggle Left Sidebar" at bounding box center [17, 21] width 19 height 19
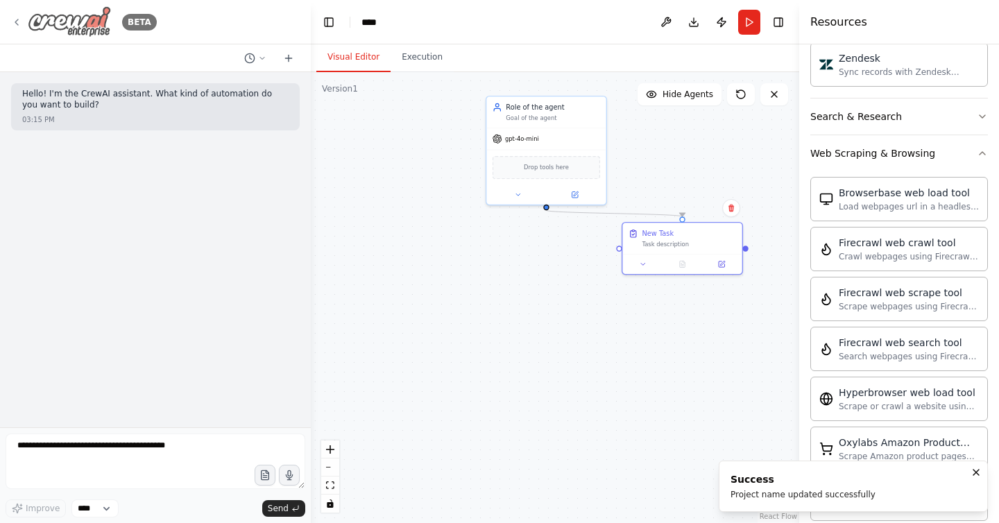
click at [16, 22] on icon at bounding box center [16, 22] width 3 height 6
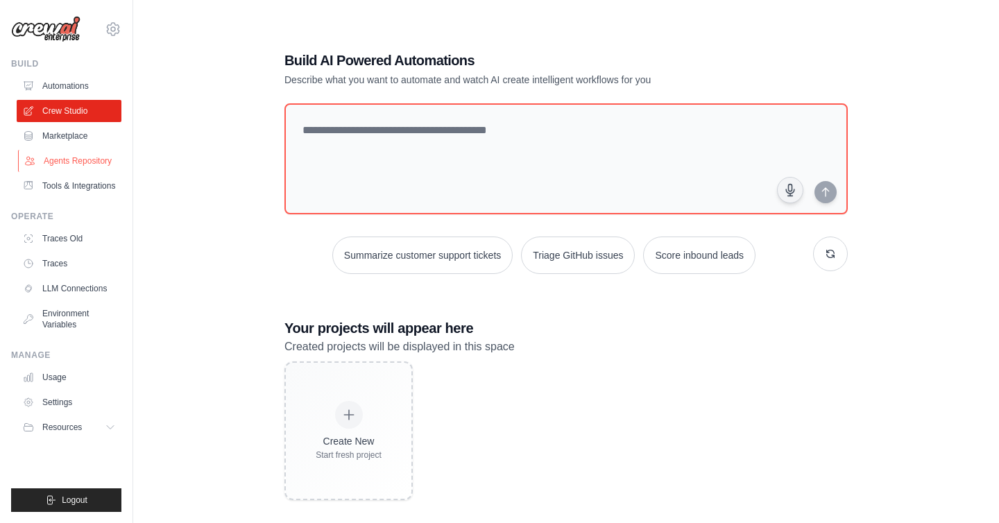
click at [59, 164] on link "Agents Repository" at bounding box center [70, 161] width 105 height 22
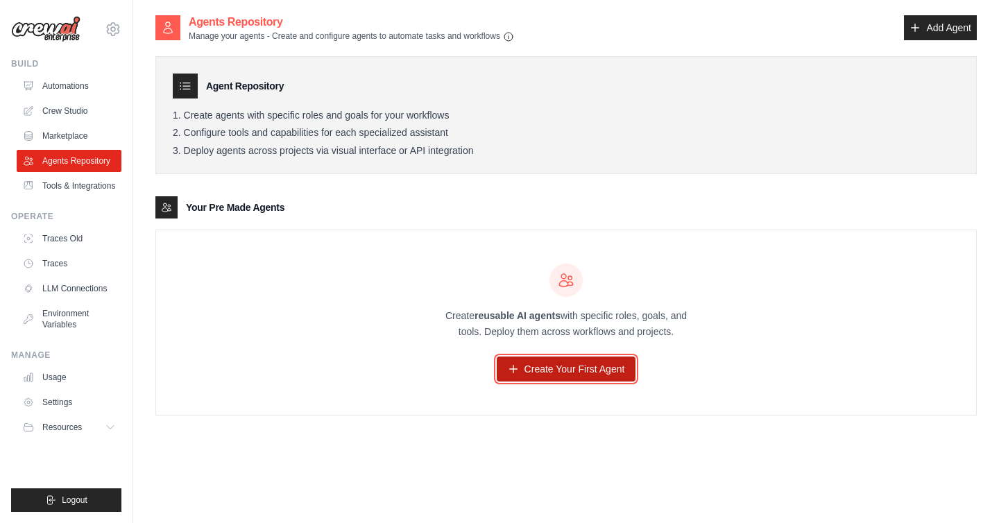
click at [511, 370] on icon at bounding box center [513, 368] width 11 height 11
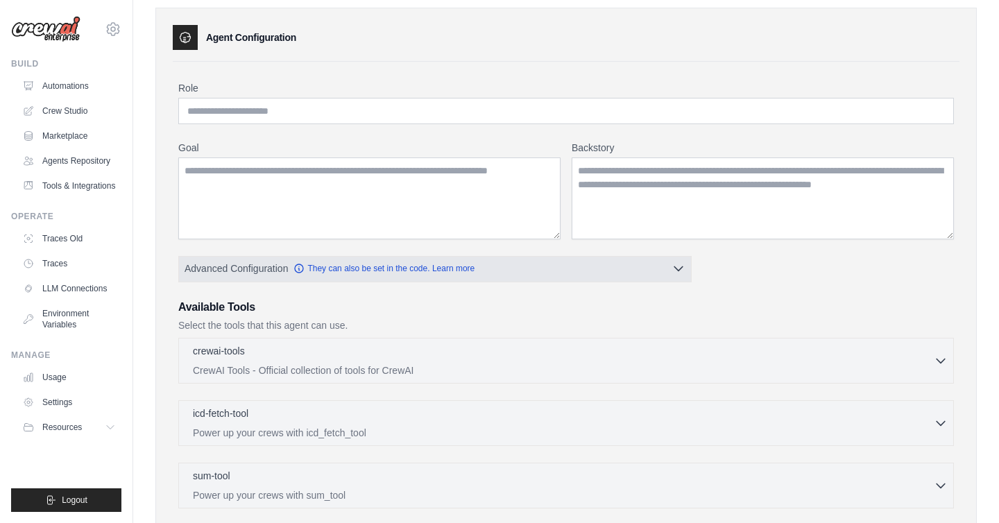
scroll to position [55, 0]
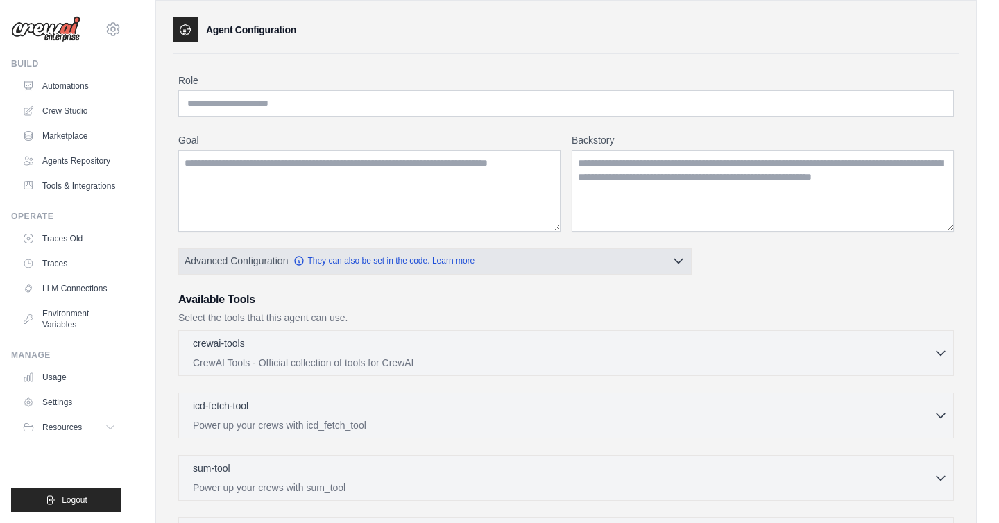
click at [540, 268] on button "Advanced Configuration They can also be set in the code. Learn more" at bounding box center [435, 260] width 512 height 25
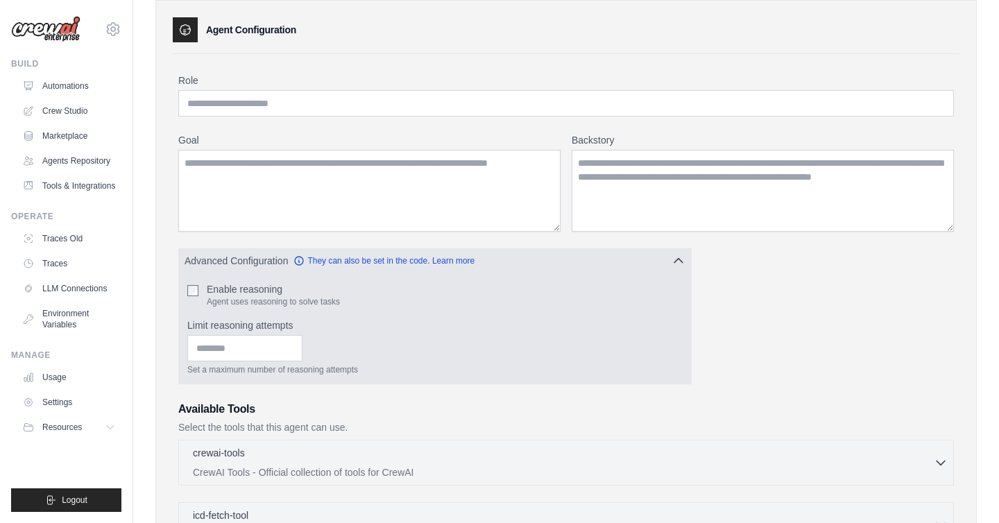
click at [575, 263] on button "Advanced Configuration They can also be set in the code. Learn more" at bounding box center [435, 260] width 512 height 25
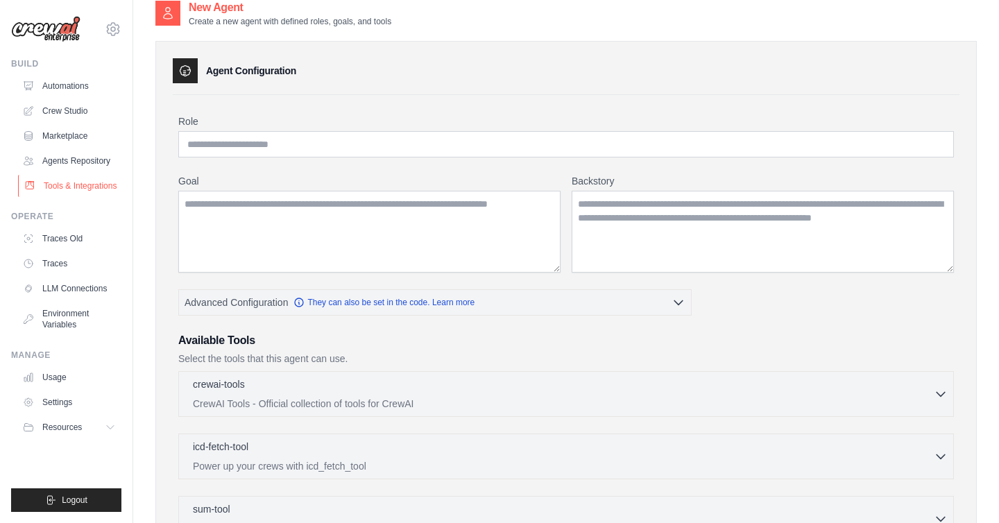
scroll to position [0, 0]
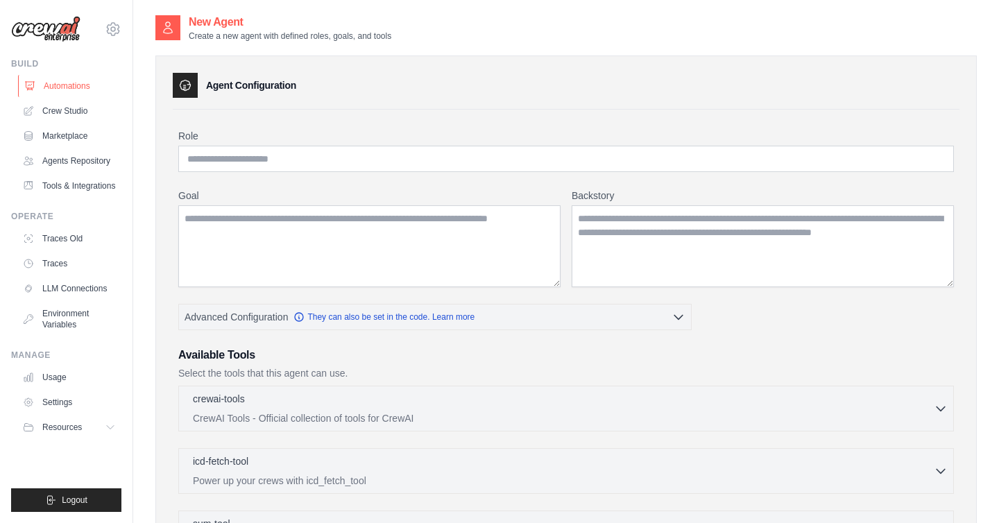
click at [63, 85] on link "Automations" at bounding box center [70, 86] width 105 height 22
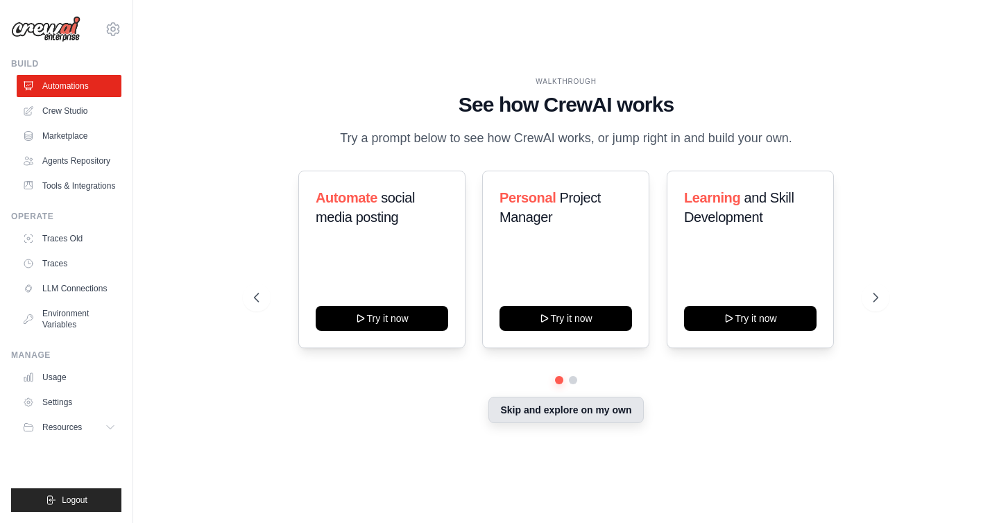
click at [563, 416] on button "Skip and explore on my own" at bounding box center [565, 410] width 155 height 26
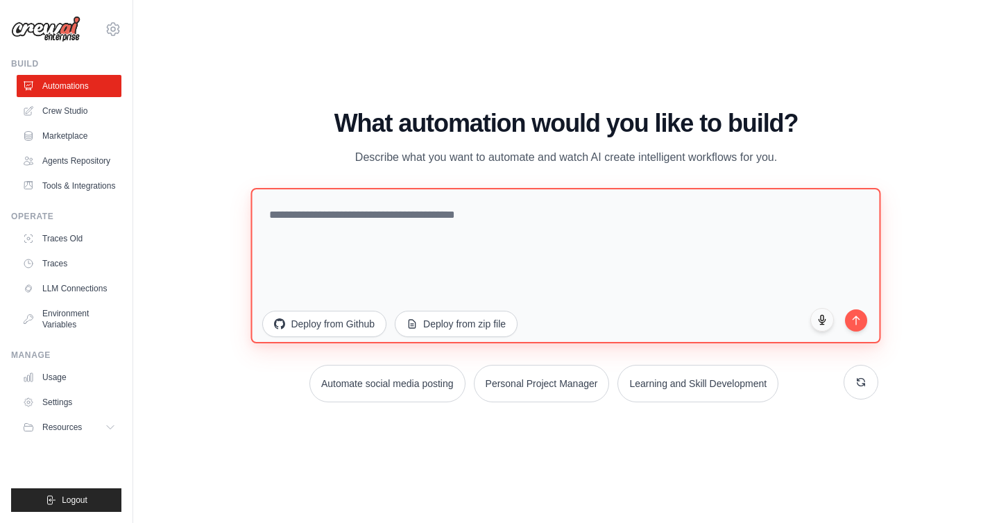
click at [336, 232] on textarea at bounding box center [566, 265] width 630 height 155
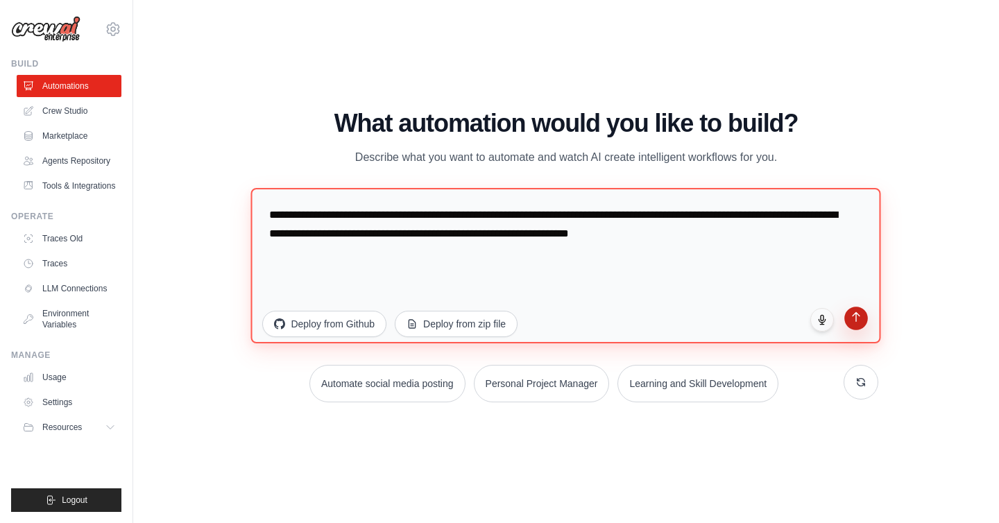
type textarea "**********"
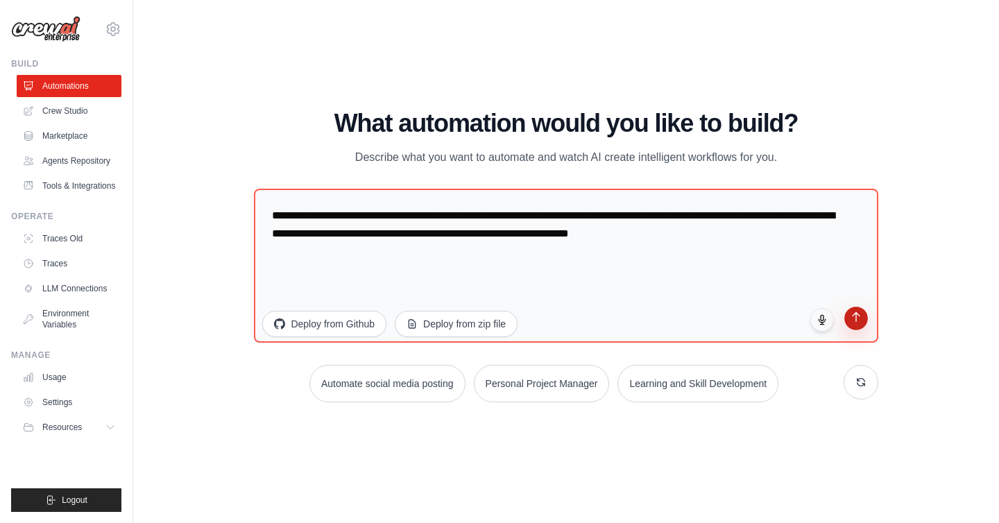
click at [861, 329] on button "submit" at bounding box center [856, 319] width 24 height 24
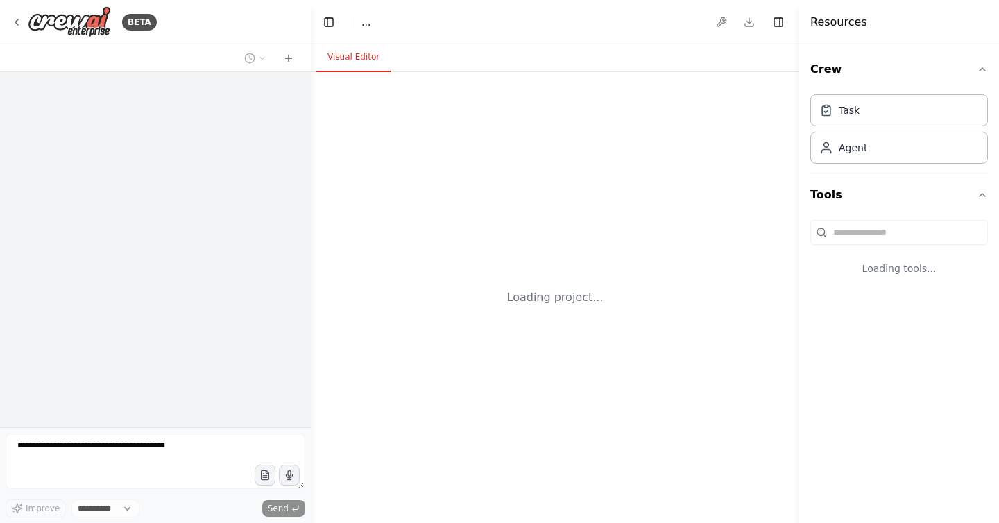
select select "****"
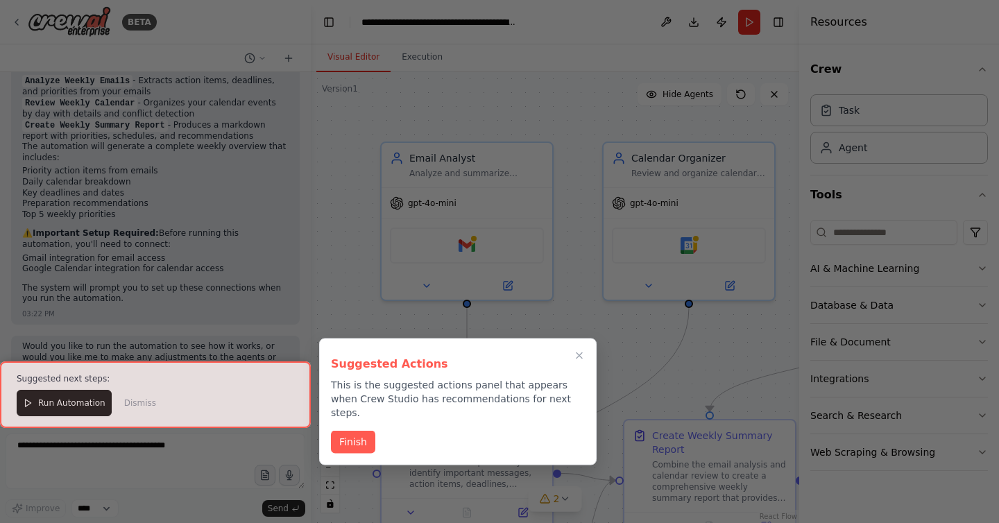
scroll to position [1075, 0]
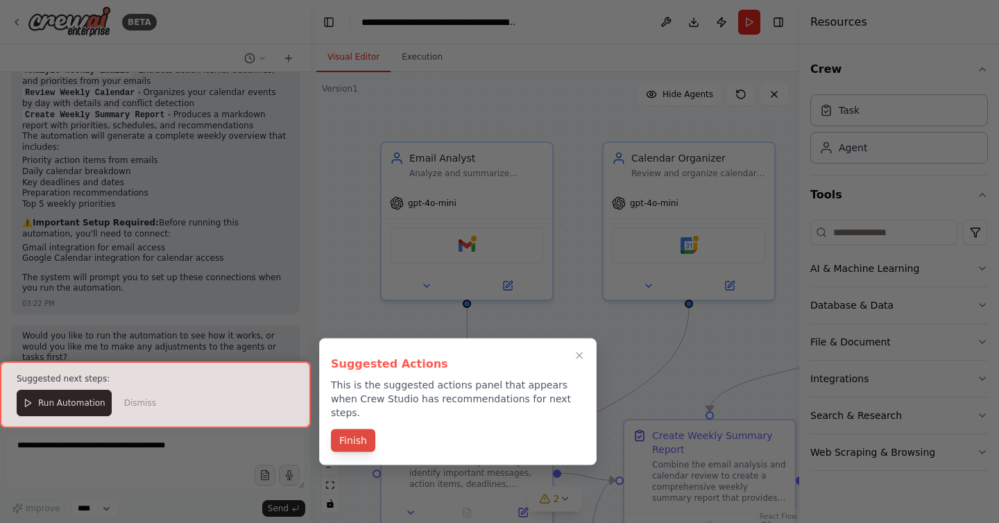
click at [359, 431] on button "Finish" at bounding box center [353, 440] width 44 height 23
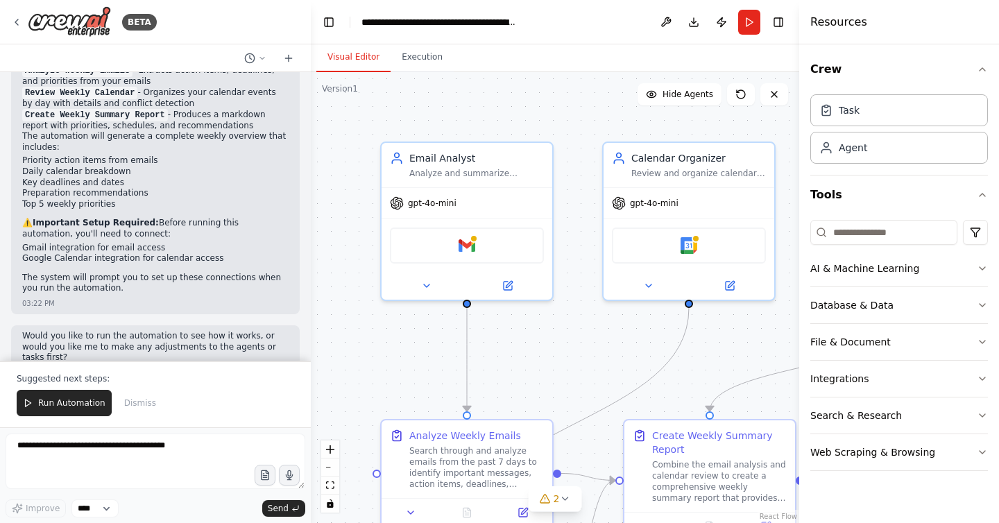
click at [59, 383] on p "Suggested next steps:" at bounding box center [155, 378] width 277 height 11
click at [60, 398] on span "Run Automation" at bounding box center [71, 402] width 67 height 11
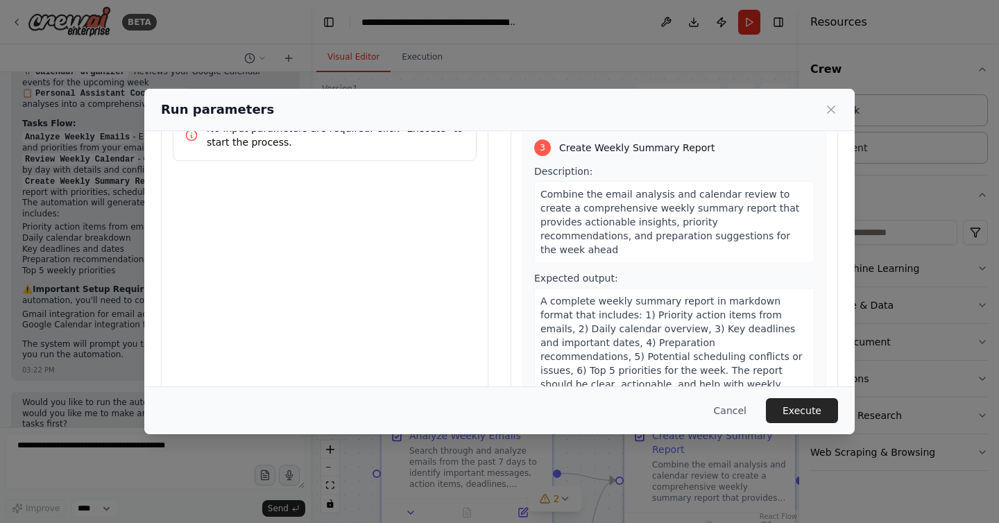
scroll to position [73, 0]
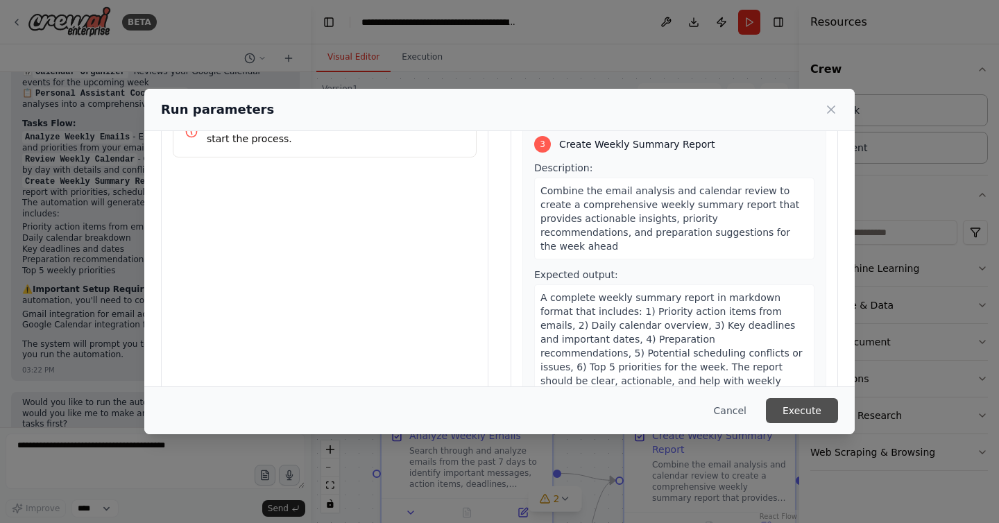
click at [800, 411] on button "Execute" at bounding box center [802, 410] width 72 height 25
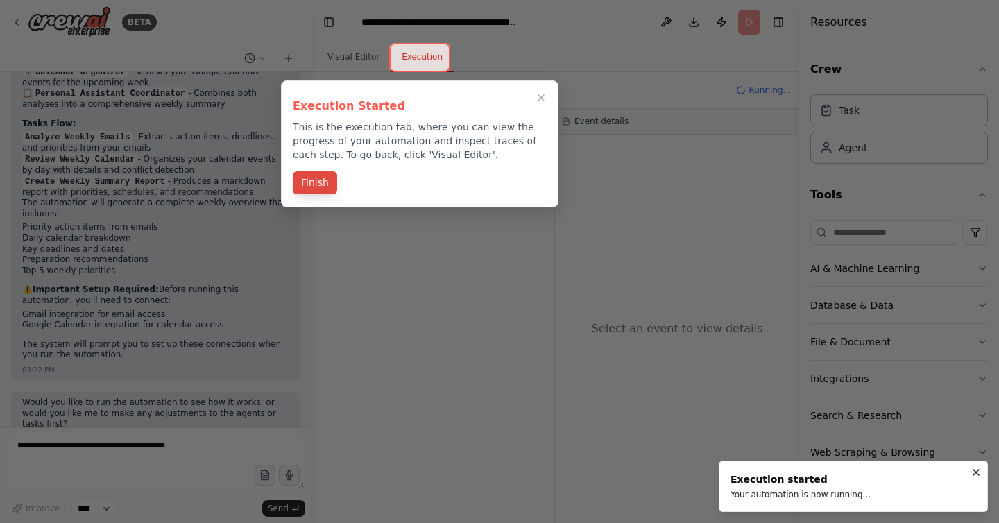
click at [313, 191] on button "Finish" at bounding box center [315, 182] width 44 height 23
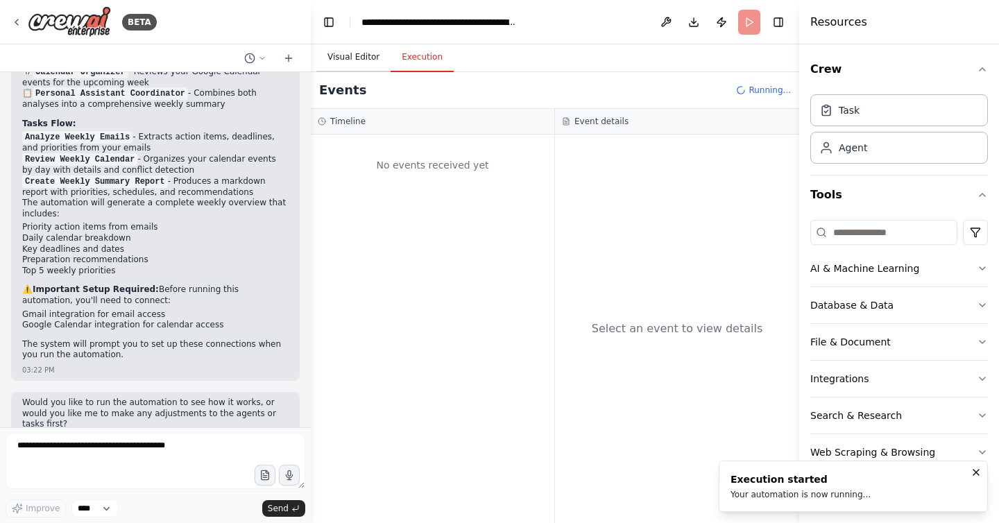
click at [362, 61] on button "Visual Editor" at bounding box center [353, 57] width 74 height 29
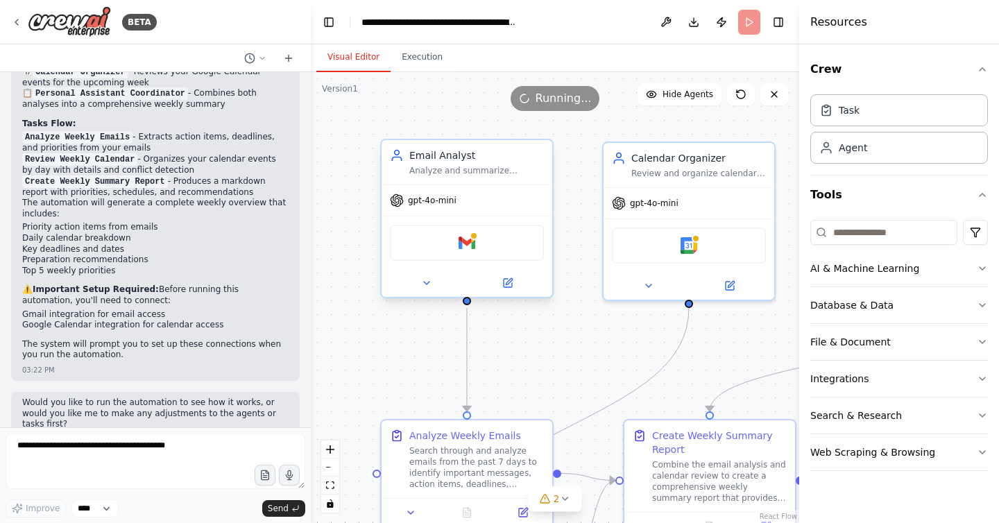
click at [488, 251] on div "Gmail" at bounding box center [467, 243] width 154 height 36
click at [745, 26] on header "**********" at bounding box center [555, 22] width 488 height 44
click at [401, 62] on button "Execution" at bounding box center [422, 57] width 63 height 29
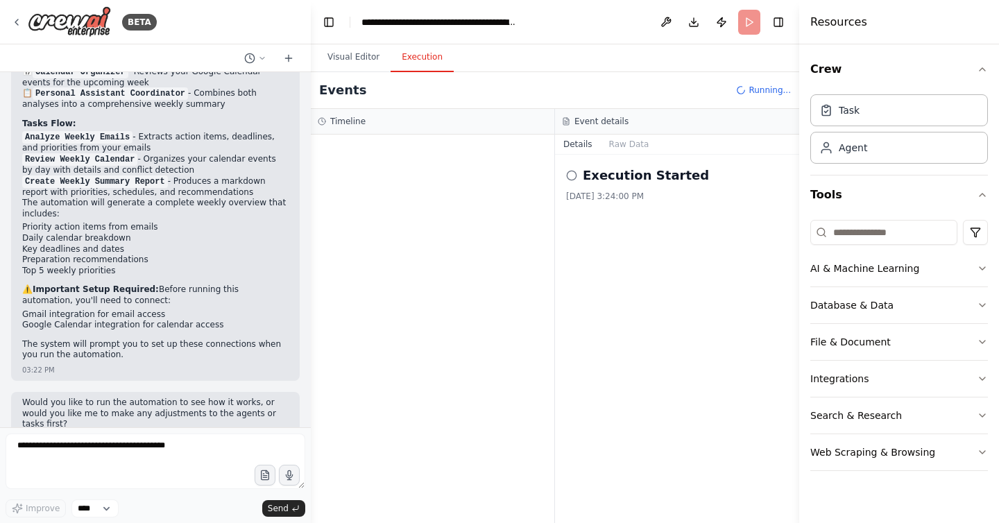
click at [581, 188] on div "Execution Started 9/24/2025, 3:24:00 PM" at bounding box center [677, 184] width 222 height 36
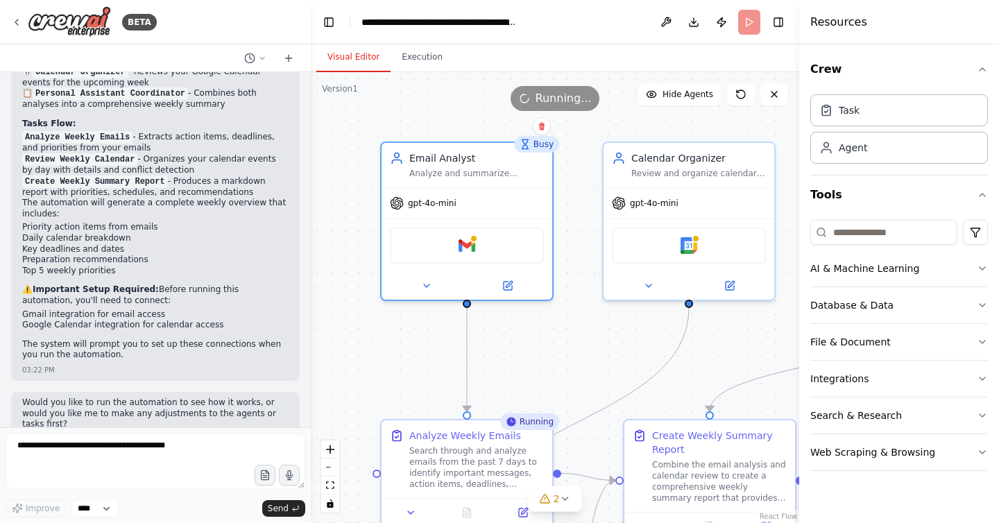
click at [357, 56] on button "Visual Editor" at bounding box center [353, 57] width 74 height 29
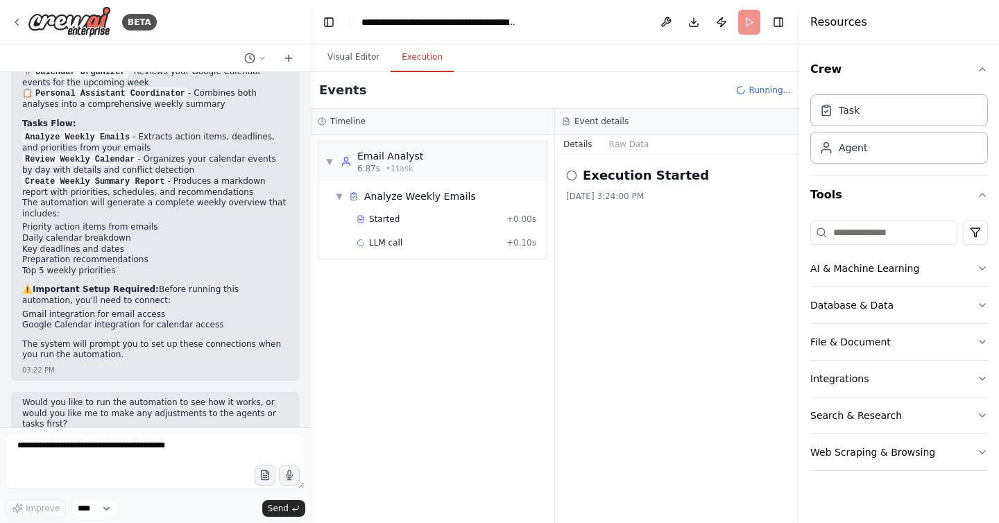
click at [412, 59] on button "Execution" at bounding box center [422, 57] width 63 height 29
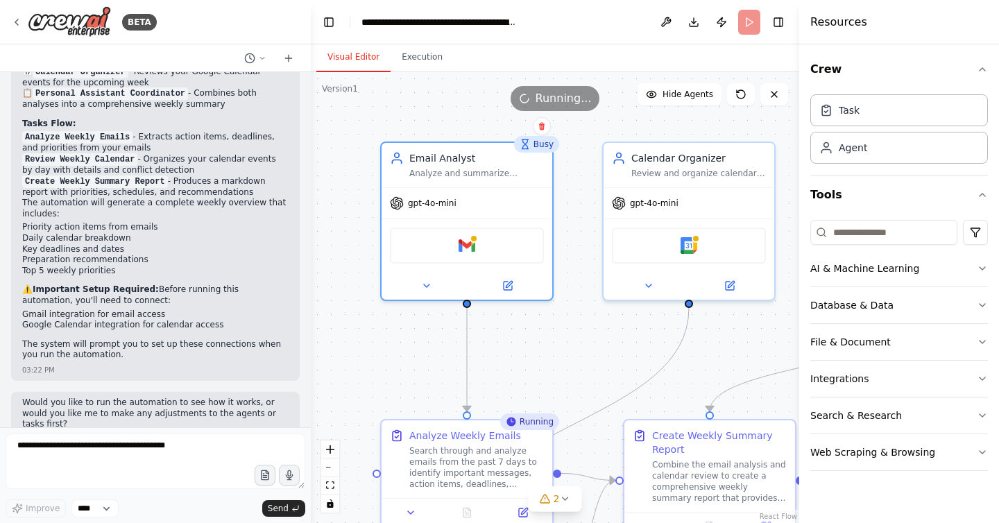
click at [339, 69] on button "Visual Editor" at bounding box center [353, 57] width 74 height 29
click at [461, 246] on img at bounding box center [467, 242] width 17 height 17
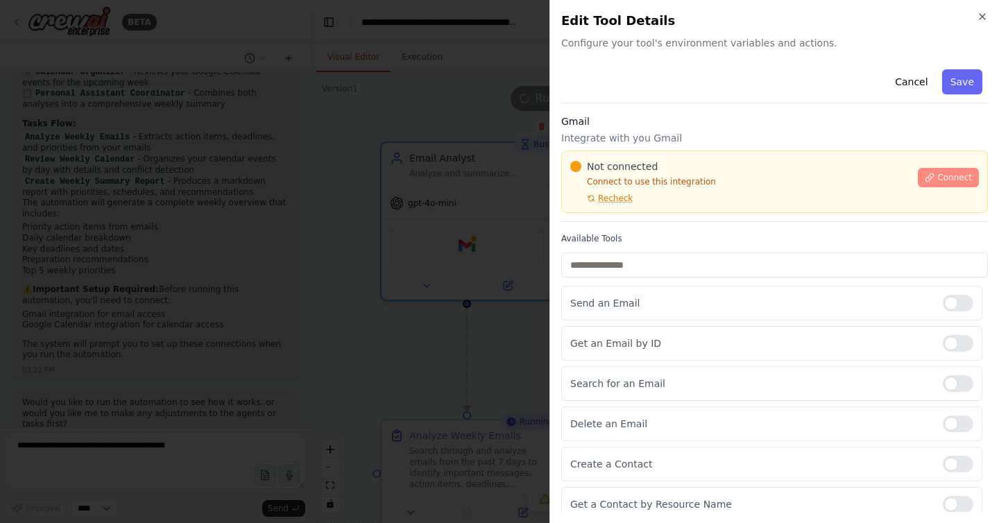
click at [956, 179] on span "Connect" at bounding box center [954, 177] width 35 height 11
click at [934, 182] on icon at bounding box center [930, 178] width 10 height 10
click at [934, 178] on icon at bounding box center [930, 178] width 10 height 10
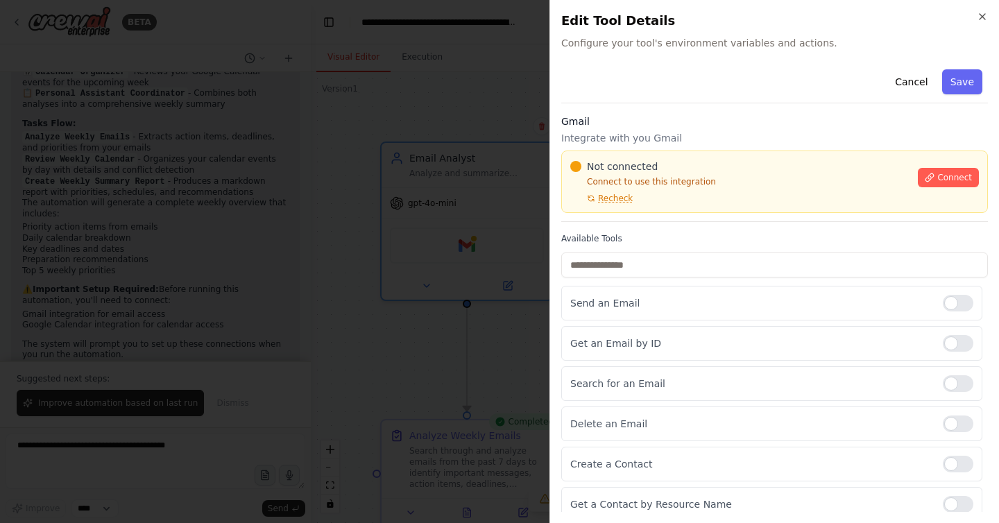
scroll to position [1075, 0]
click at [991, 16] on div "Close Edit Tool Details Configure your tool's environment variables and actions…" at bounding box center [774, 261] width 450 height 523
click at [986, 15] on icon "button" at bounding box center [982, 16] width 11 height 11
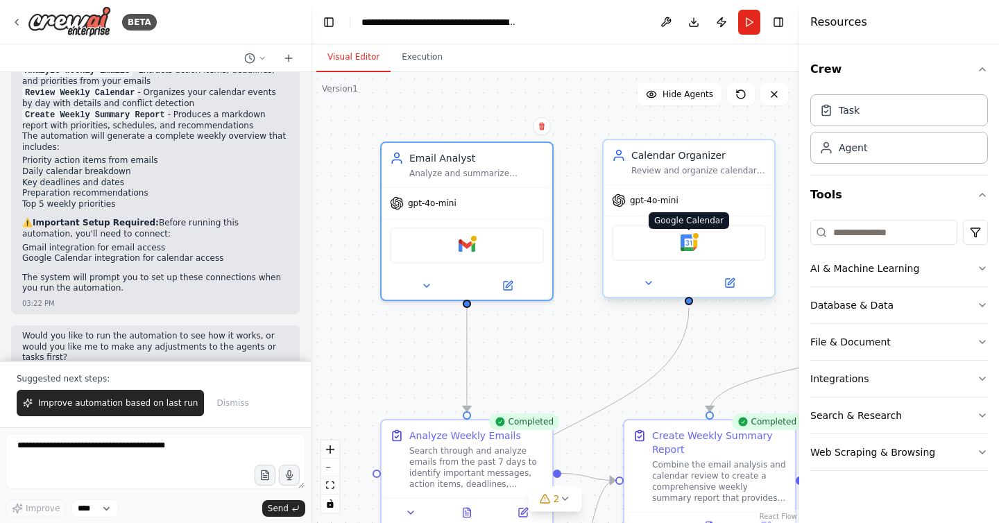
click at [687, 246] on img at bounding box center [689, 242] width 17 height 17
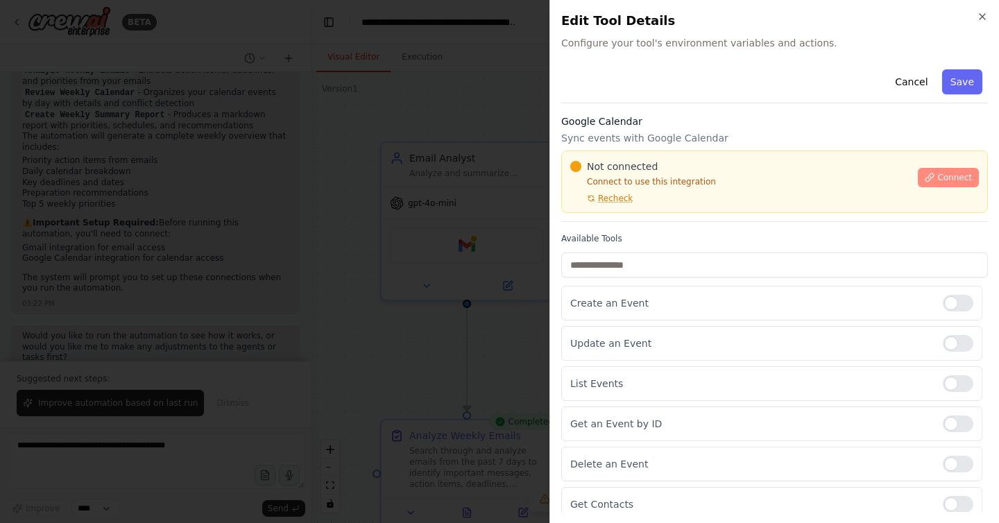
click at [939, 180] on span "Connect" at bounding box center [954, 177] width 35 height 11
click at [944, 177] on span "Connect" at bounding box center [954, 177] width 35 height 11
drag, startPoint x: 986, startPoint y: 25, endPoint x: 985, endPoint y: 38, distance: 13.2
click at [986, 27] on h2 "Edit Tool Details" at bounding box center [774, 20] width 427 height 19
click at [984, 18] on icon "button" at bounding box center [982, 17] width 6 height 6
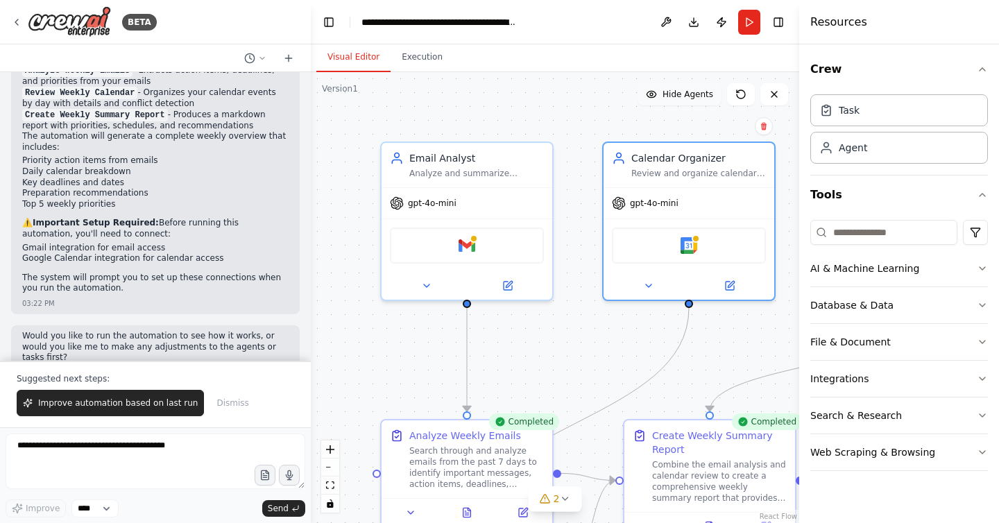
click at [672, 96] on span "Hide Agents" at bounding box center [687, 94] width 51 height 11
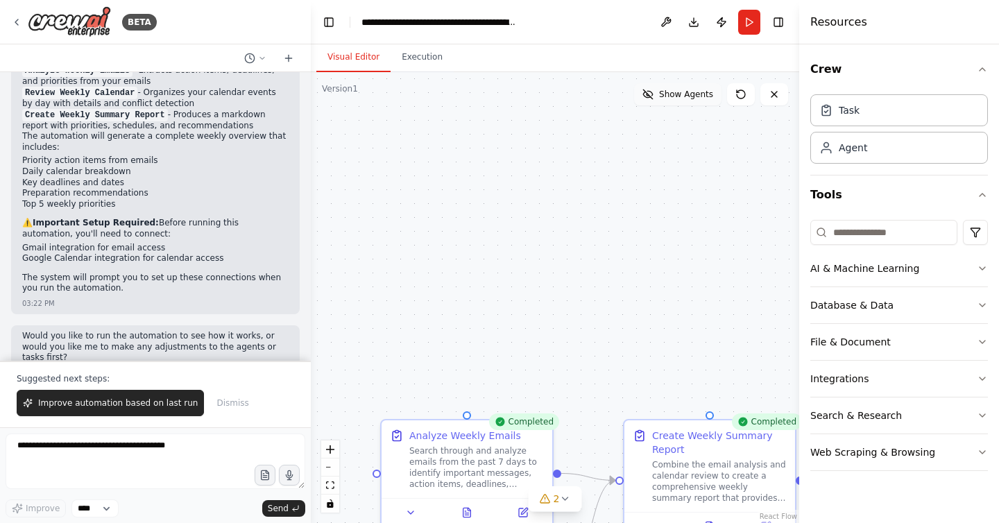
click at [672, 95] on span "Show Agents" at bounding box center [686, 94] width 54 height 11
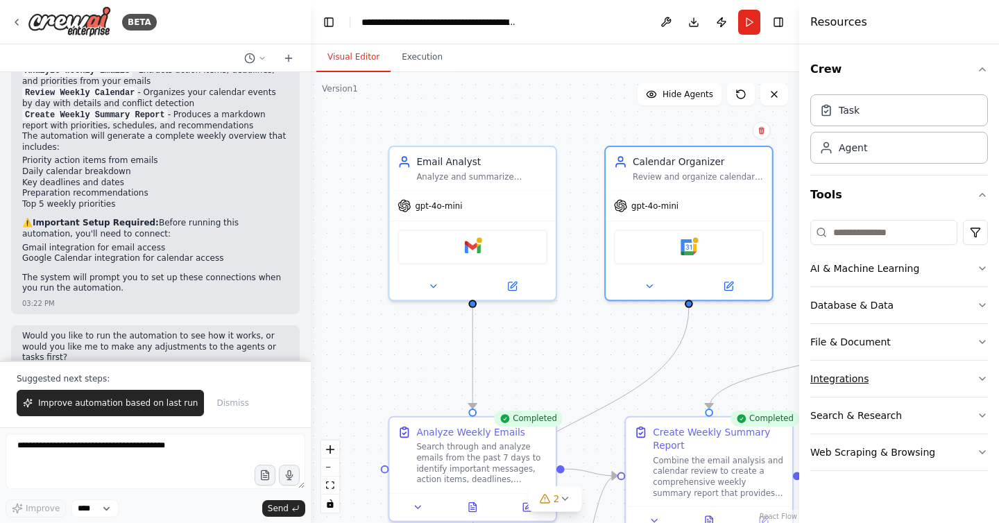
click at [847, 383] on div "Integrations" at bounding box center [839, 379] width 58 height 14
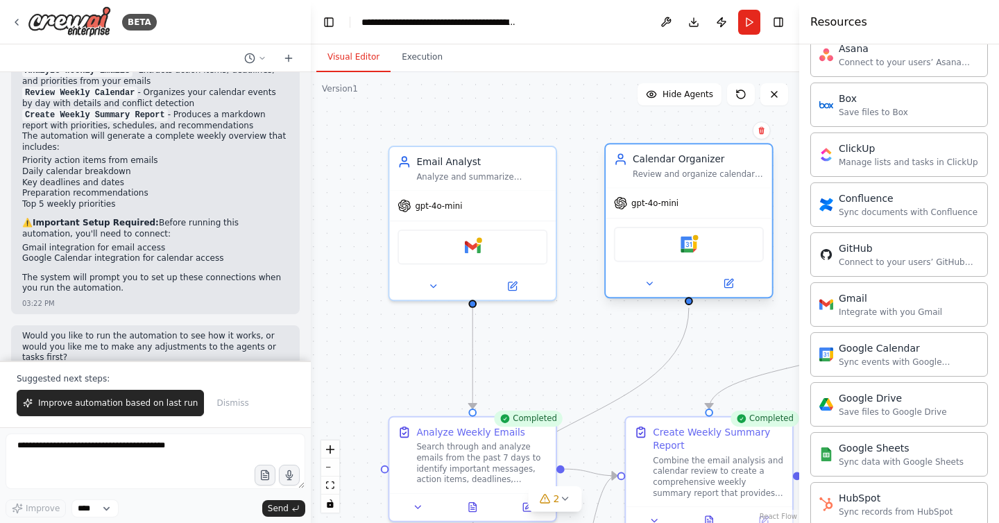
scroll to position [375, 0]
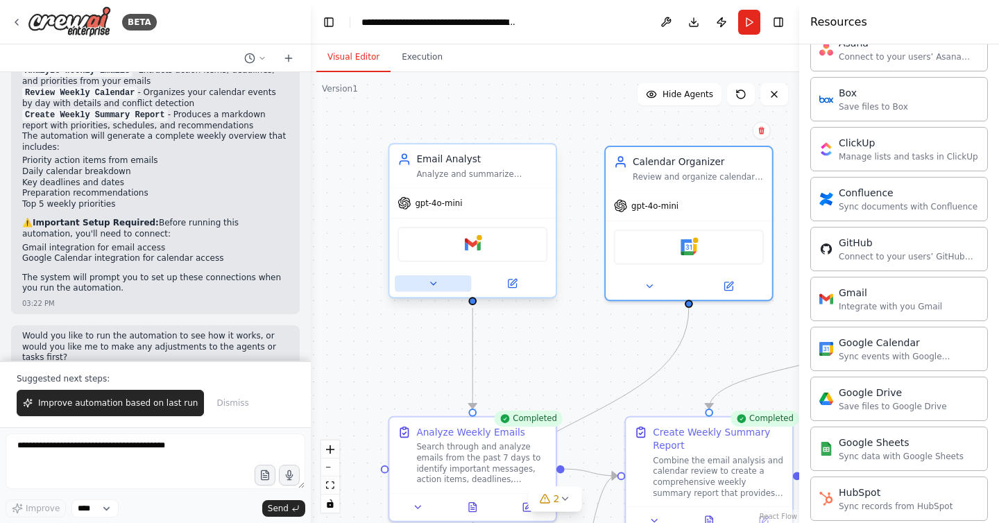
click at [421, 287] on button at bounding box center [433, 283] width 76 height 16
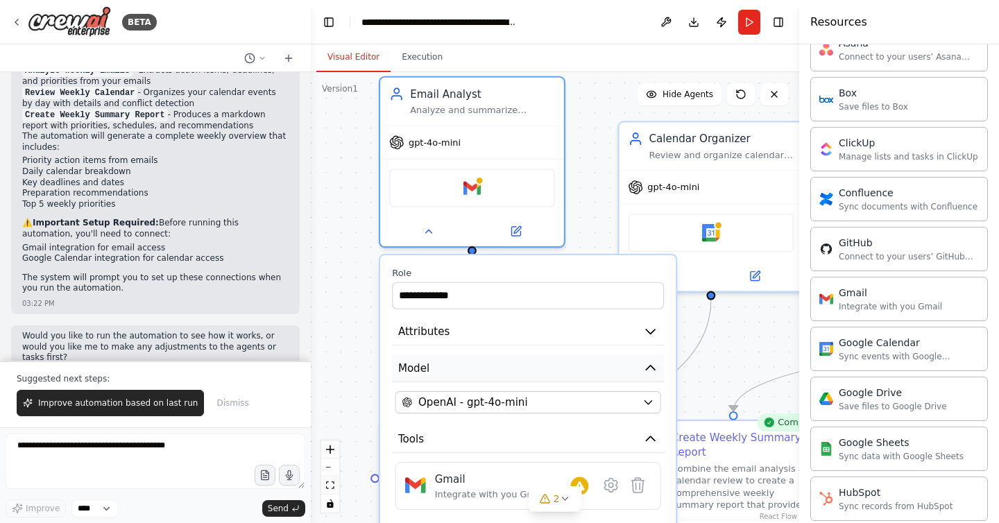
drag, startPoint x: 504, startPoint y: 397, endPoint x: 503, endPoint y: 340, distance: 56.9
click at [503, 341] on div "**********" at bounding box center [528, 462] width 296 height 415
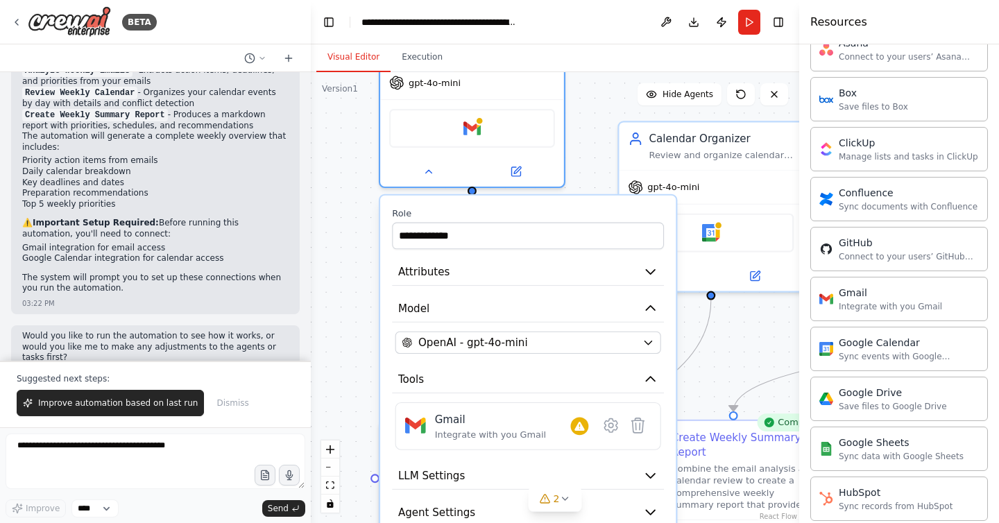
drag, startPoint x: 503, startPoint y: 336, endPoint x: 503, endPoint y: 272, distance: 63.8
click at [503, 280] on div "**********" at bounding box center [528, 403] width 296 height 415
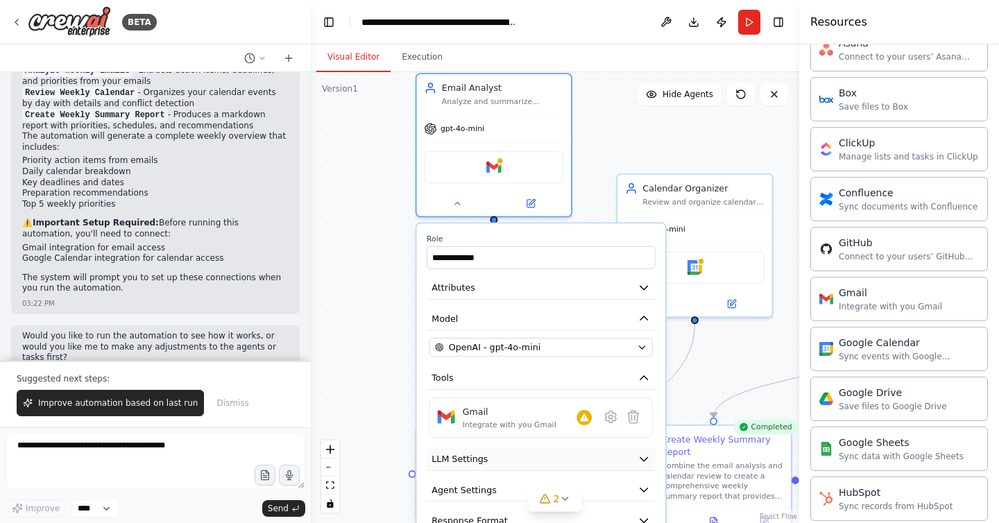
click at [619, 461] on button "LLM Settings" at bounding box center [541, 458] width 228 height 23
click at [659, 453] on div "**********" at bounding box center [541, 397] width 248 height 349
click at [653, 456] on button "LLM Settings" at bounding box center [541, 458] width 228 height 23
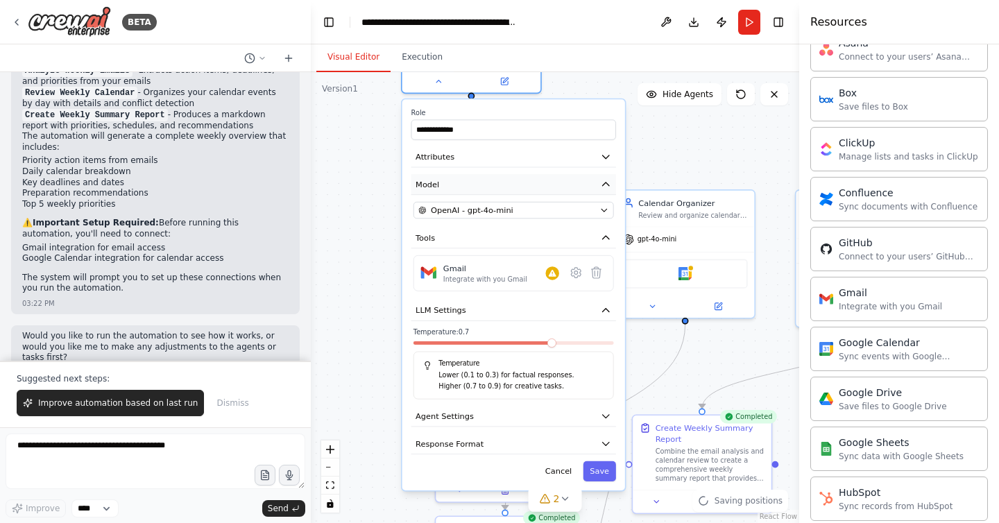
drag, startPoint x: 597, startPoint y: 318, endPoint x: 561, endPoint y: 187, distance: 135.3
click at [561, 187] on button "Model" at bounding box center [513, 184] width 205 height 21
click at [608, 420] on icon "button" at bounding box center [605, 416] width 11 height 11
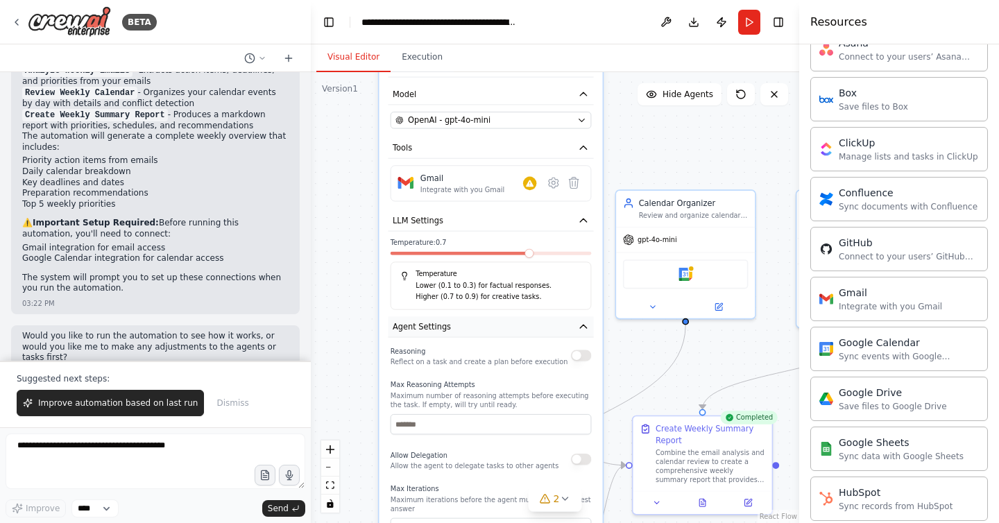
drag, startPoint x: 582, startPoint y: 412, endPoint x: 554, endPoint y: 327, distance: 89.3
click at [565, 320] on button "Agent Settings" at bounding box center [490, 326] width 205 height 21
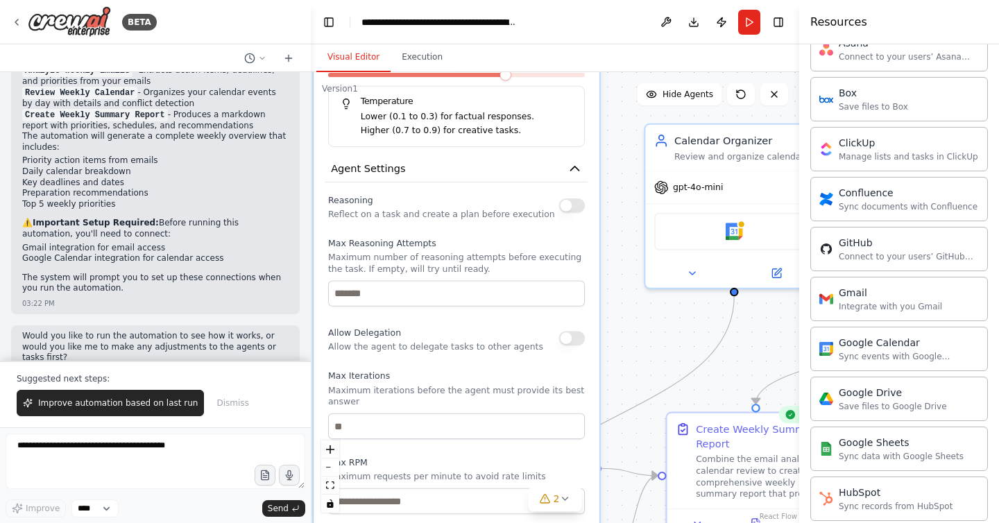
drag, startPoint x: 472, startPoint y: 370, endPoint x: 451, endPoint y: 274, distance: 98.1
click at [451, 274] on p "Maximum number of reasoning attempts before executing the task. If empty, will …" at bounding box center [456, 263] width 257 height 23
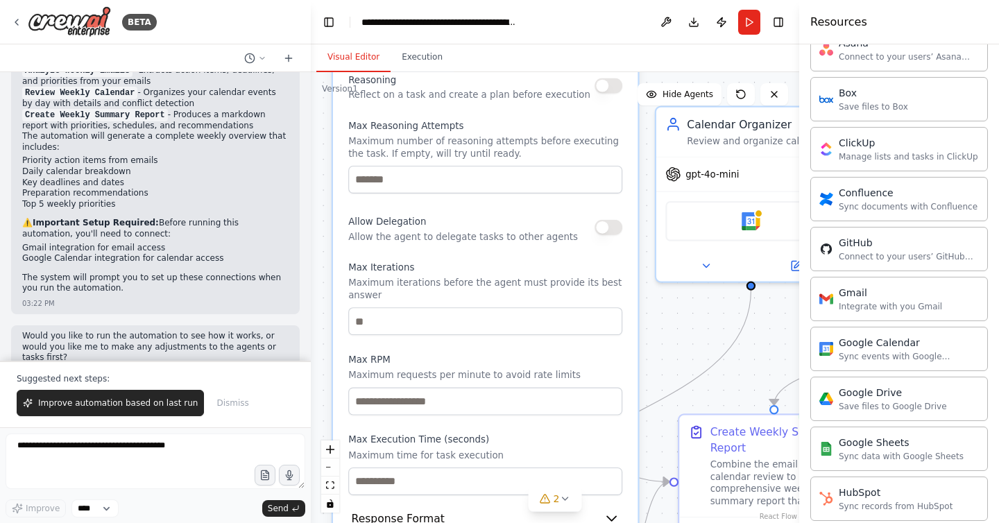
drag, startPoint x: 482, startPoint y: 379, endPoint x: 509, endPoint y: 285, distance: 97.5
click at [509, 282] on div "Max Iterations Maximum iterations before the agent must provide its best answer" at bounding box center [485, 299] width 274 height 74
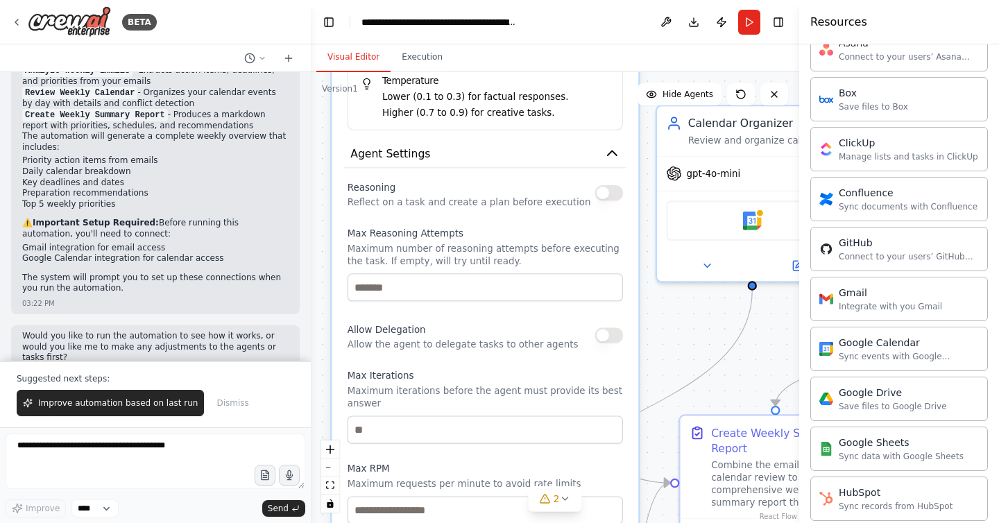
drag, startPoint x: 511, startPoint y: 377, endPoint x: 518, endPoint y: 471, distance: 94.0
click at [518, 471] on label "Max RPM" at bounding box center [485, 468] width 275 height 12
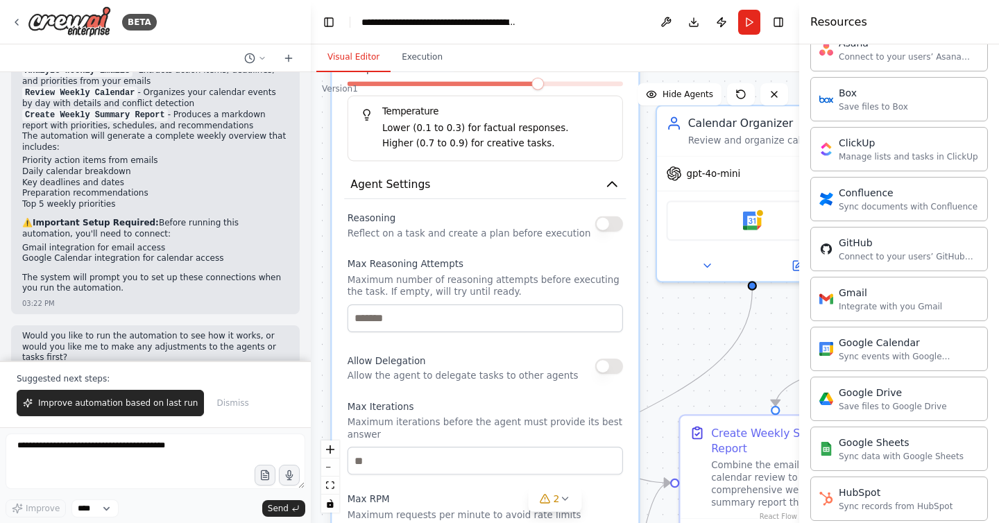
drag, startPoint x: 519, startPoint y: 232, endPoint x: 532, endPoint y: 324, distance: 93.2
click at [532, 271] on label "Max Reasoning Attempts" at bounding box center [485, 264] width 275 height 12
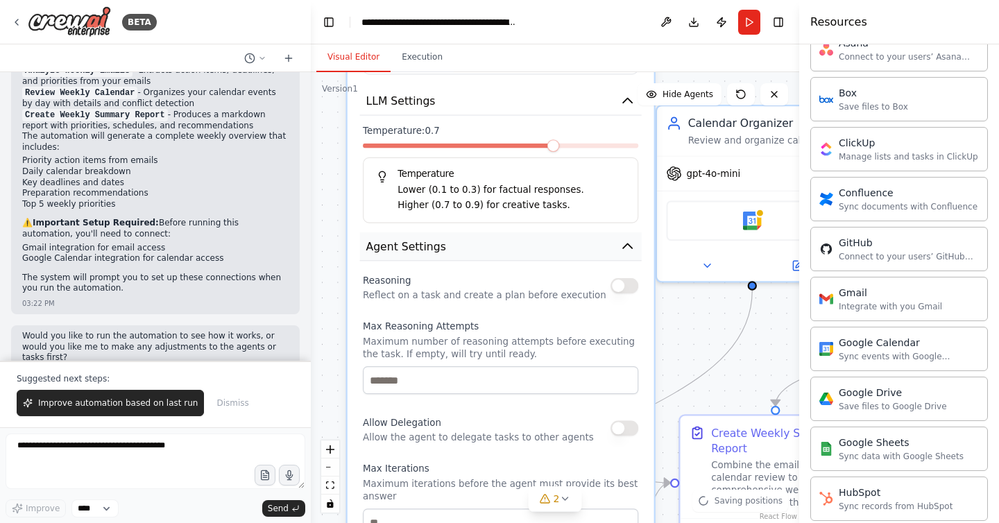
click at [621, 256] on button "Agent Settings" at bounding box center [501, 246] width 282 height 28
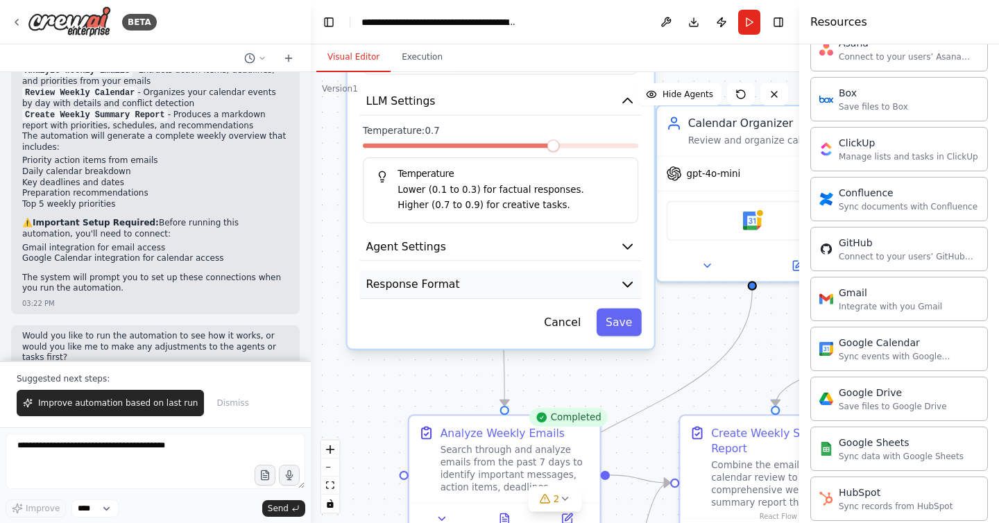
click at [622, 277] on icon "button" at bounding box center [626, 284] width 15 height 15
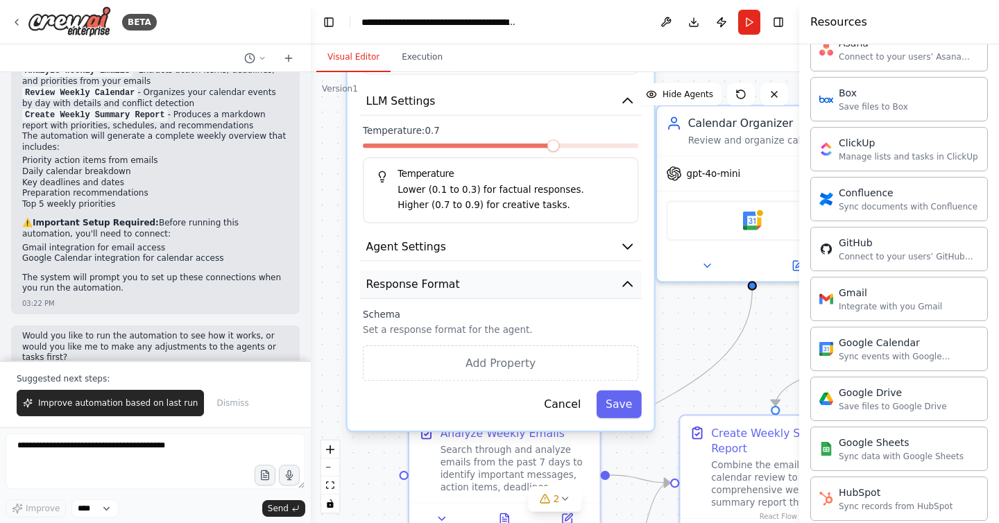
click at [622, 282] on icon "button" at bounding box center [626, 284] width 15 height 15
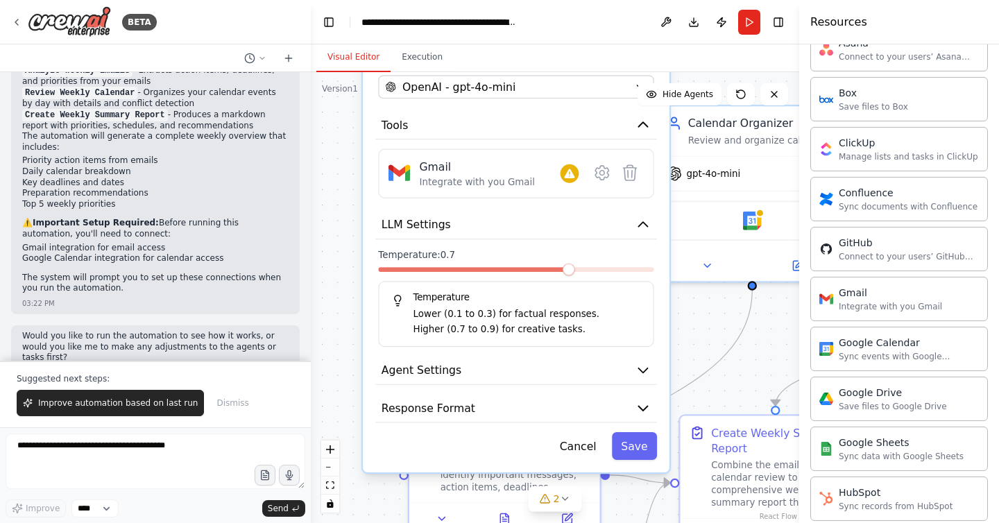
drag, startPoint x: 567, startPoint y: 218, endPoint x: 592, endPoint y: 248, distance: 38.9
click at [576, 339] on div "Temperature Lower (0.1 to 0.3) for factual responses. Higher (0.7 to 0.9) for c…" at bounding box center [515, 314] width 275 height 66
drag, startPoint x: 647, startPoint y: 229, endPoint x: 628, endPoint y: 205, distance: 29.7
click at [647, 225] on icon "button" at bounding box center [642, 224] width 15 height 15
click at [605, 180] on icon at bounding box center [601, 173] width 19 height 19
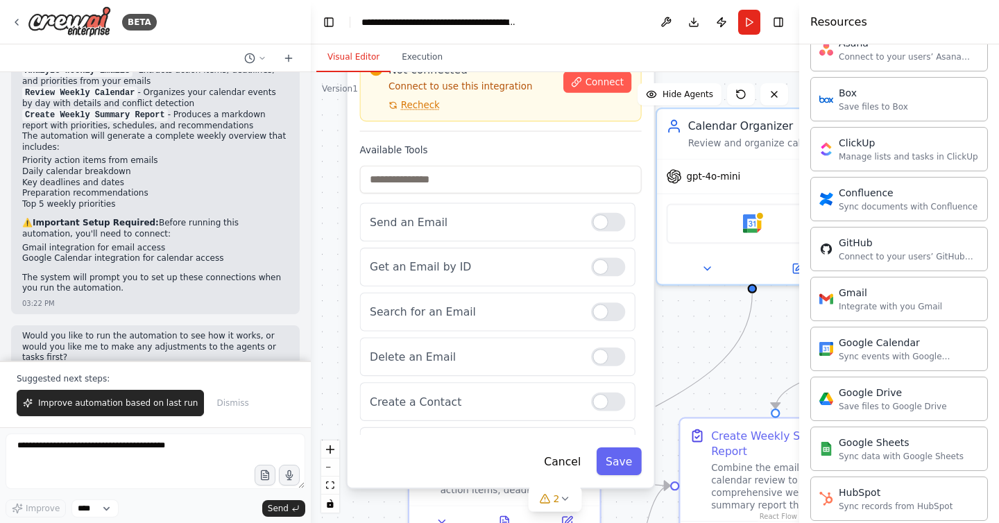
drag, startPoint x: 608, startPoint y: 91, endPoint x: 606, endPoint y: 150, distance: 59.0
click at [599, 161] on div "Available Tools Send an Email Get an Email by ID Search for an Email Delete an …" at bounding box center [501, 289] width 282 height 291
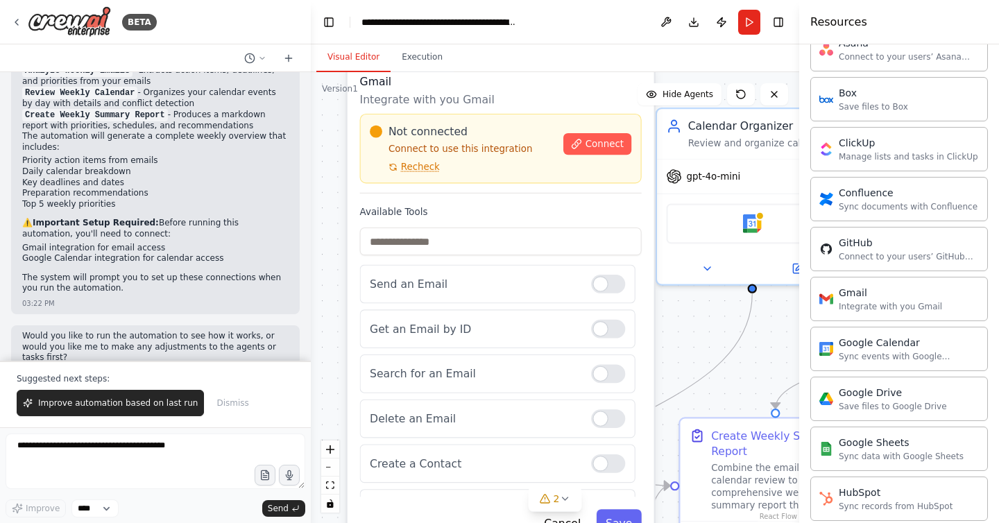
drag, startPoint x: 604, startPoint y: 142, endPoint x: 608, endPoint y: 204, distance: 62.6
click at [608, 204] on div "Gmail Integrate with you Gmail Not connected Connect to use this integration Re…" at bounding box center [501, 305] width 307 height 488
click at [603, 141] on span "Connect" at bounding box center [604, 144] width 38 height 12
click at [15, 17] on icon at bounding box center [16, 22] width 11 height 11
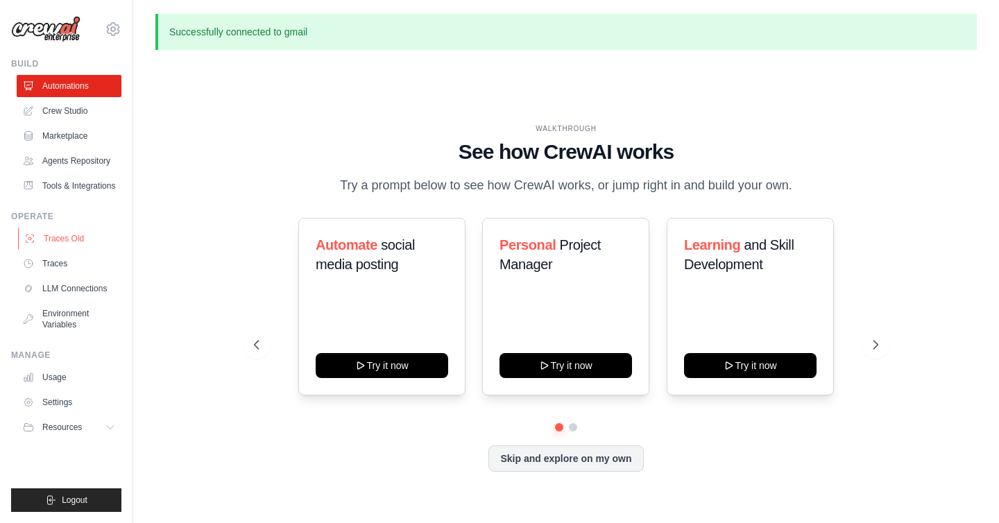
click at [68, 239] on link "Traces Old" at bounding box center [70, 239] width 105 height 22
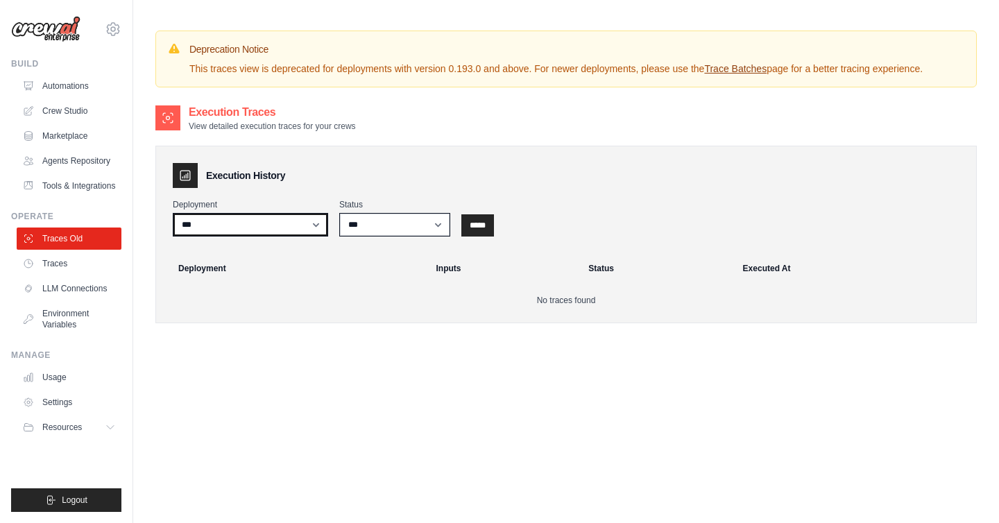
click at [223, 228] on select "***" at bounding box center [250, 225] width 155 height 24
click at [470, 225] on input "*****" at bounding box center [477, 225] width 33 height 22
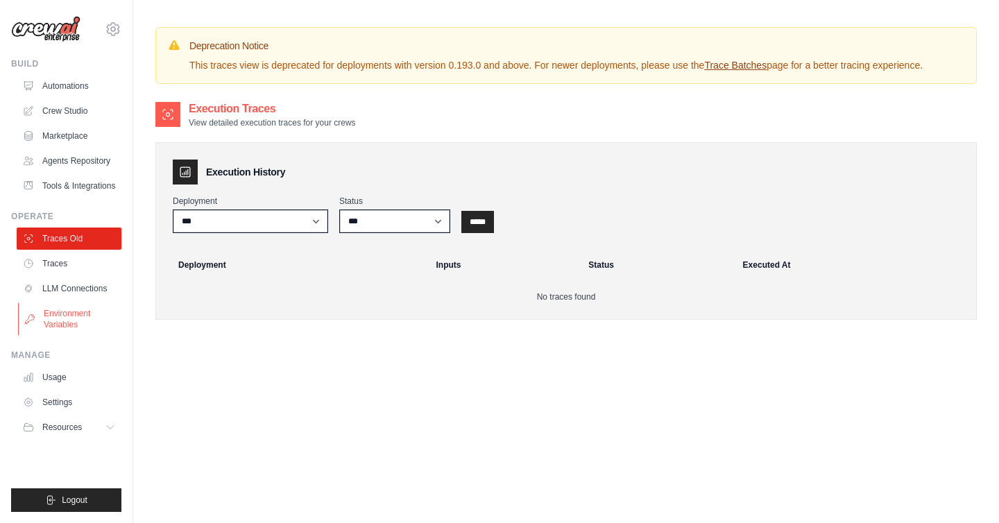
scroll to position [5, 0]
click at [72, 180] on link "Tools & Integrations" at bounding box center [70, 186] width 105 height 22
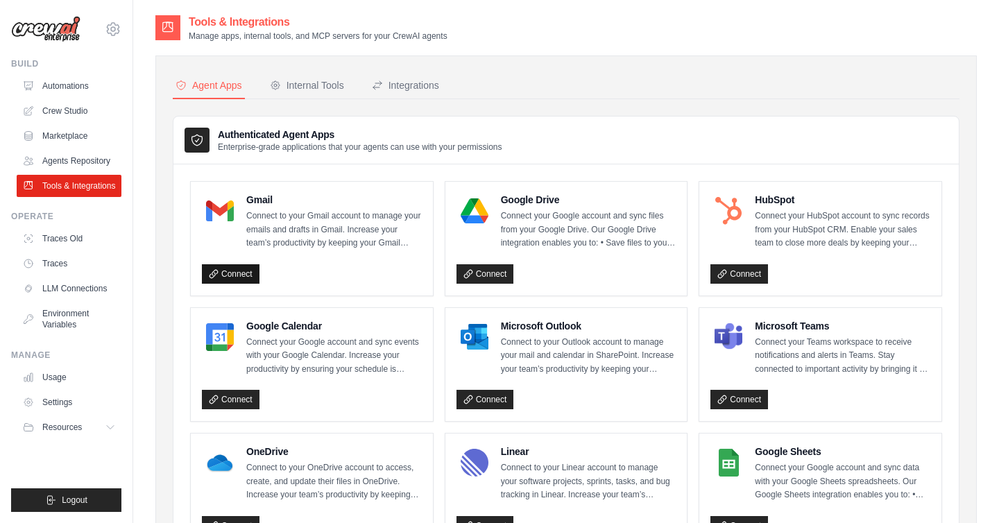
click at [228, 273] on link "Connect" at bounding box center [231, 273] width 58 height 19
click at [238, 268] on link "Connect" at bounding box center [231, 273] width 58 height 19
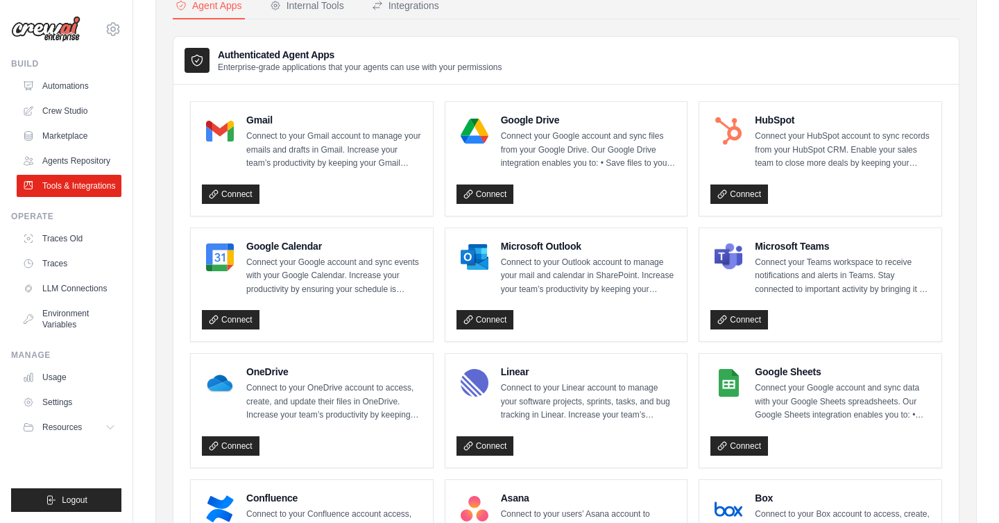
scroll to position [83, 0]
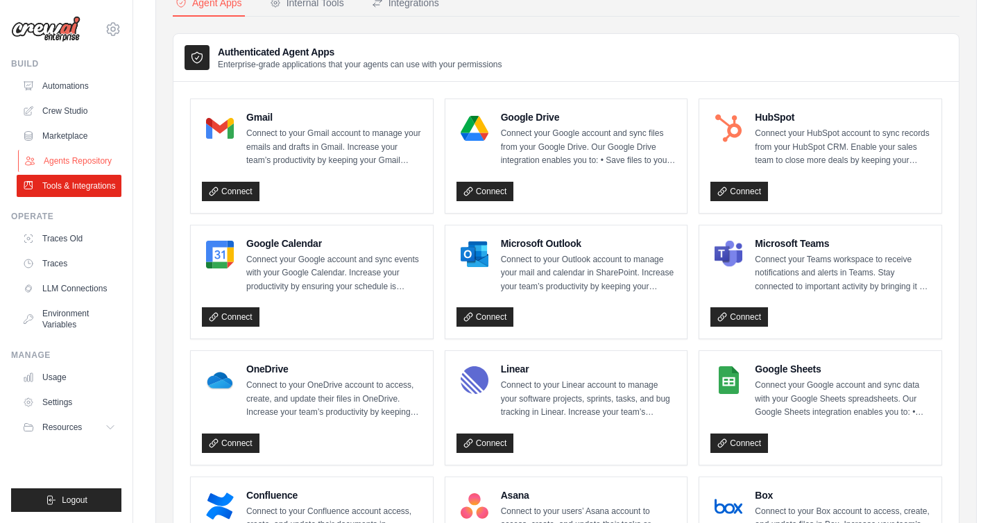
click at [85, 157] on link "Agents Repository" at bounding box center [70, 161] width 105 height 22
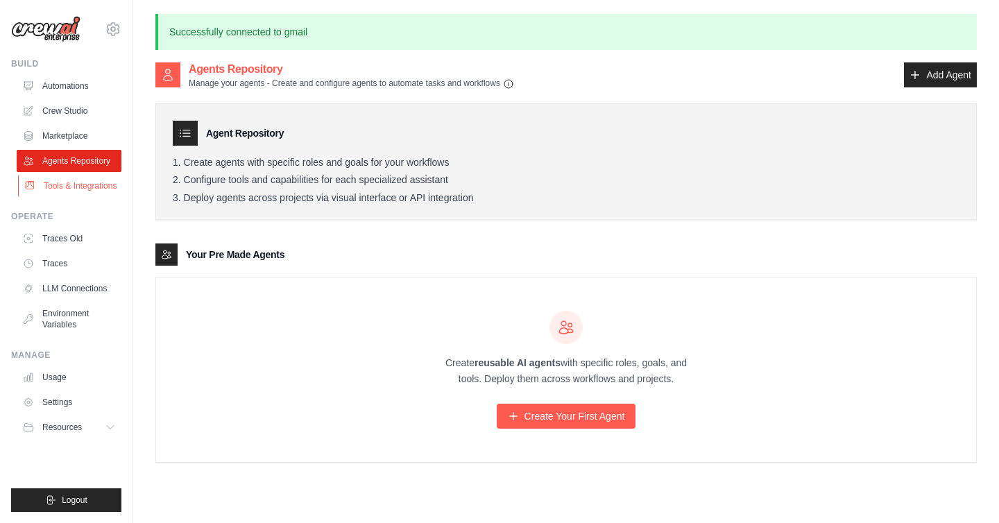
click at [69, 194] on link "Tools & Integrations" at bounding box center [70, 186] width 105 height 22
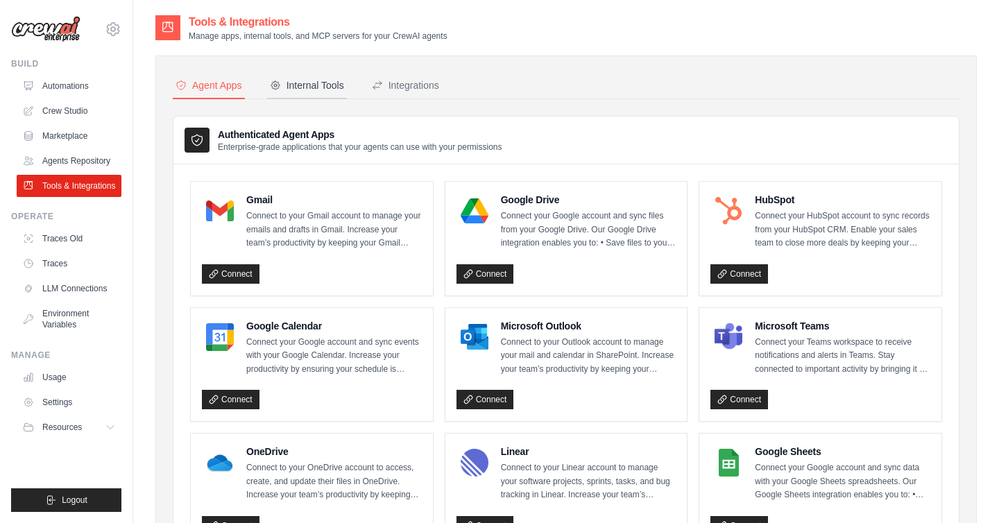
click at [296, 92] on div "Internal Tools" at bounding box center [307, 85] width 74 height 14
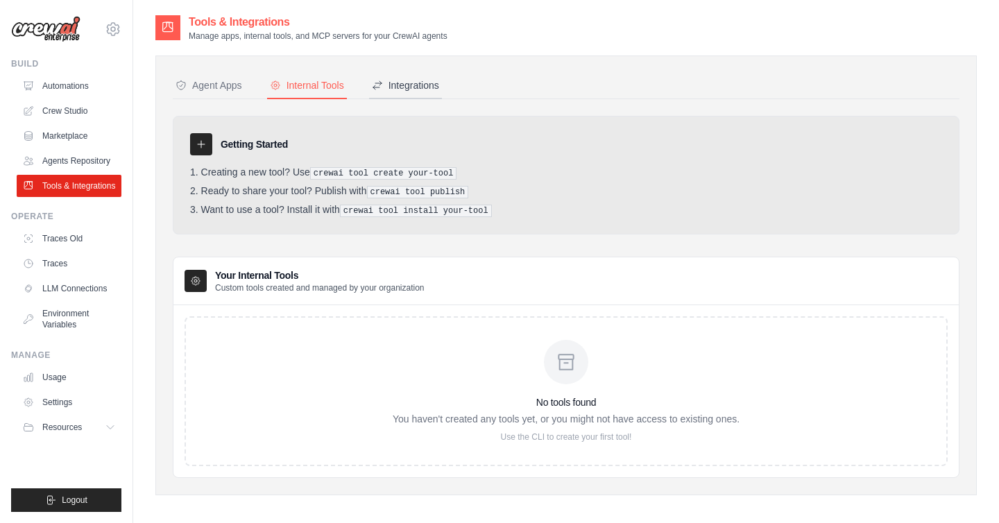
click at [430, 80] on div "Integrations" at bounding box center [405, 85] width 67 height 14
